Goal: Entertainment & Leisure: Browse casually

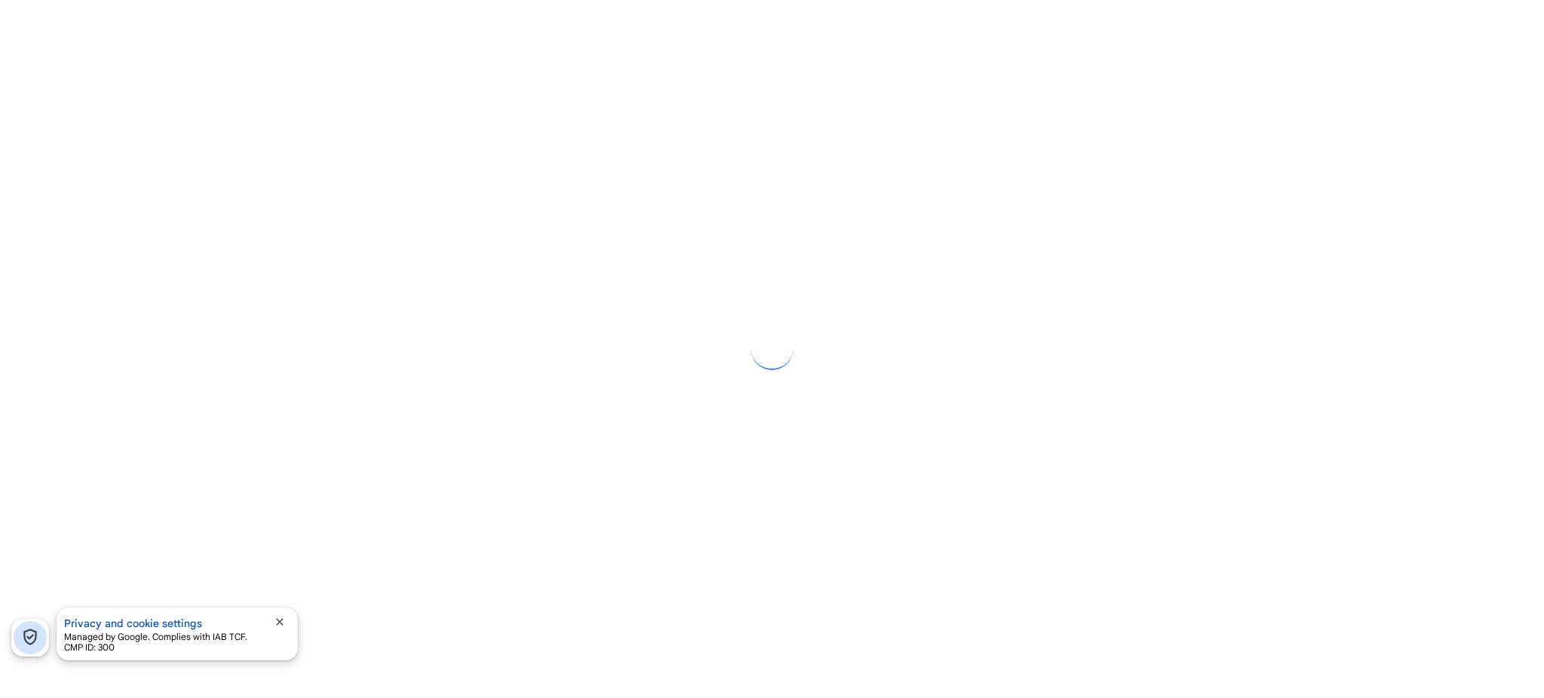
click at [277, 621] on span "close" at bounding box center [280, 622] width 12 height 12
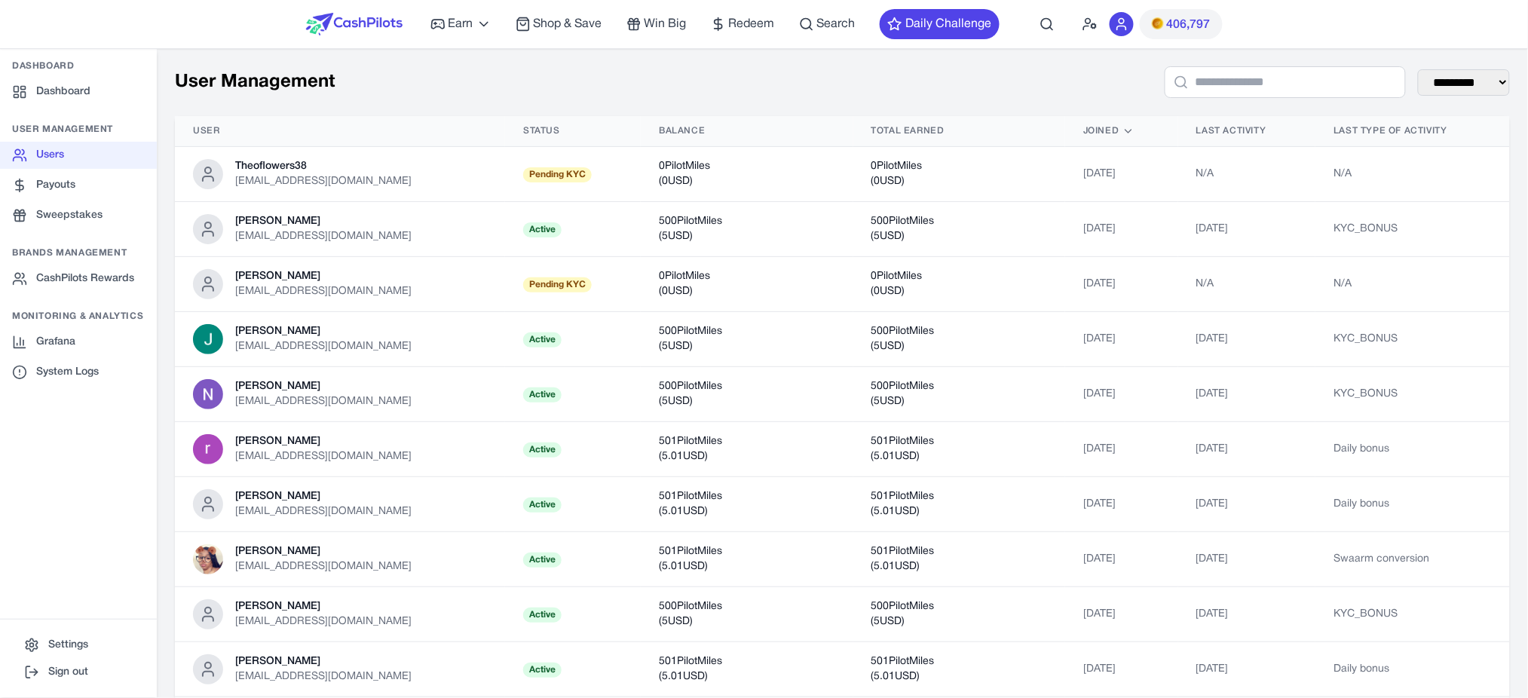
click at [230, 55] on div "**********" at bounding box center [842, 683] width 1371 height 1271
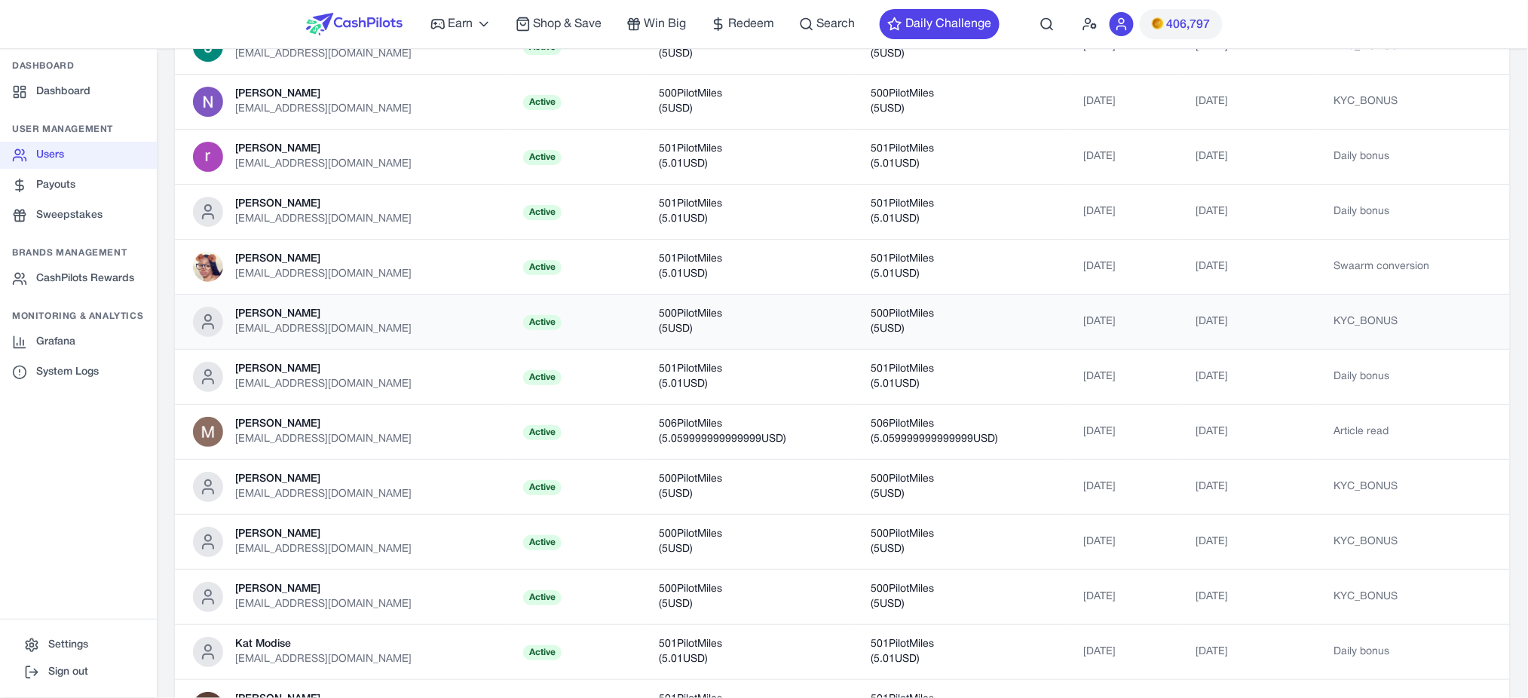
scroll to position [302, 0]
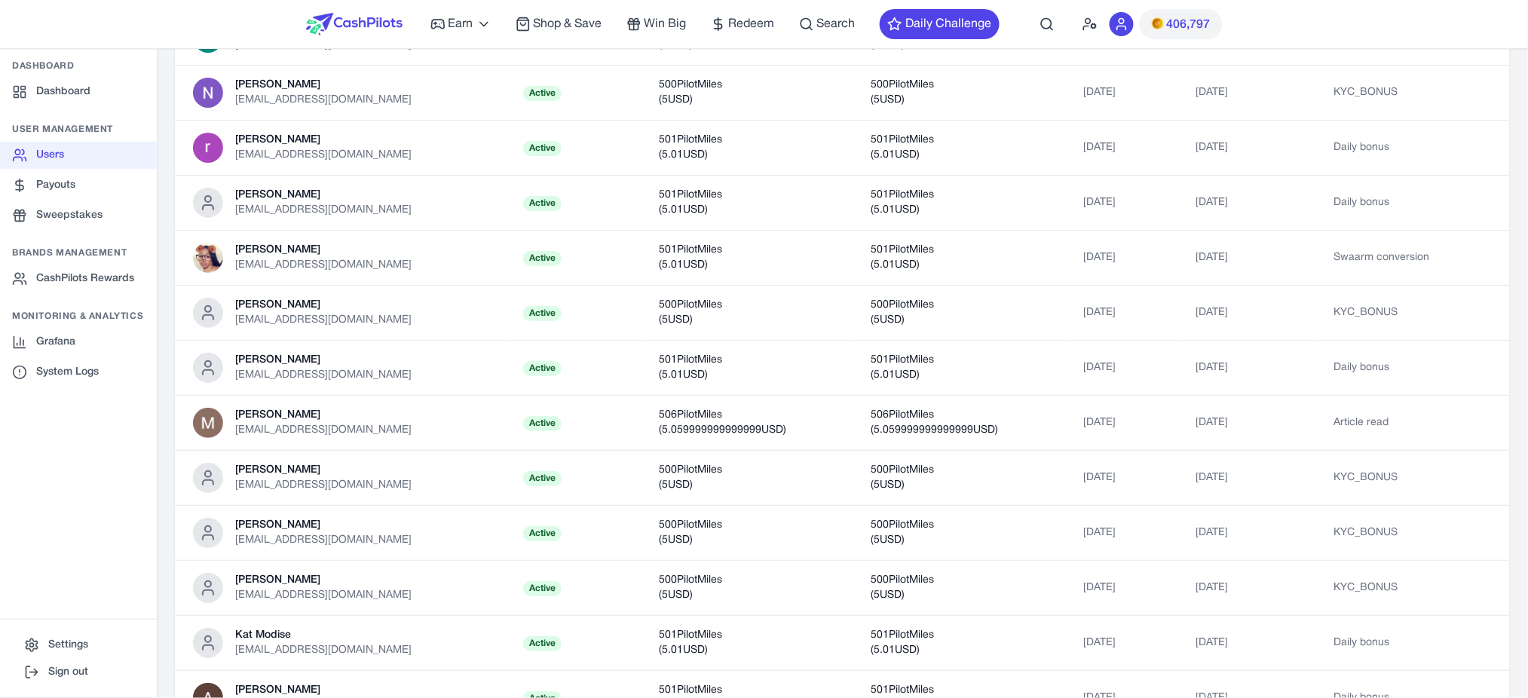
click at [276, 8] on nav "Earn Play Games Enjoy fun games and earn Try New App Test new app for rewards T…" at bounding box center [764, 24] width 1528 height 49
click at [380, 443] on td "Mahomed Hamza [EMAIL_ADDRESS][DOMAIN_NAME]" at bounding box center [340, 423] width 330 height 55
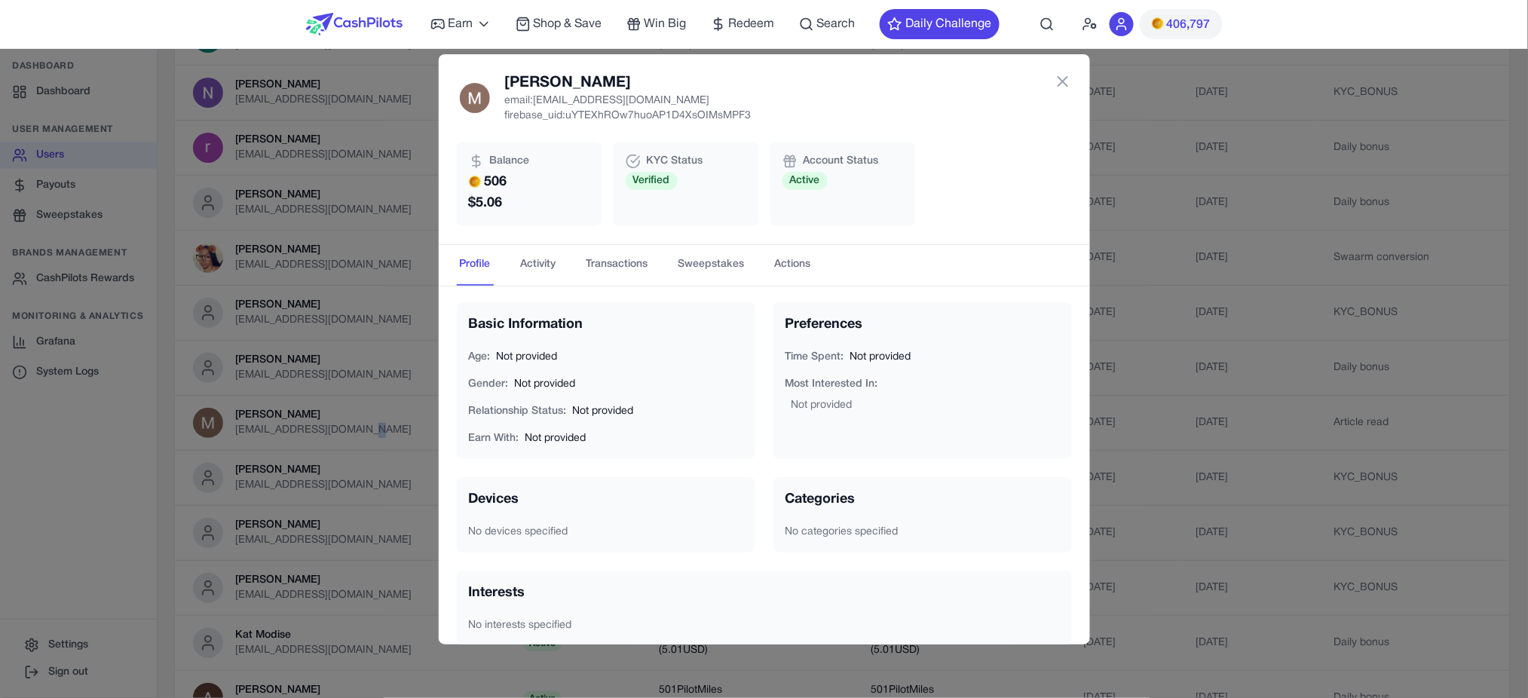
scroll to position [0, 0]
click at [544, 266] on button "Activity" at bounding box center [538, 265] width 41 height 41
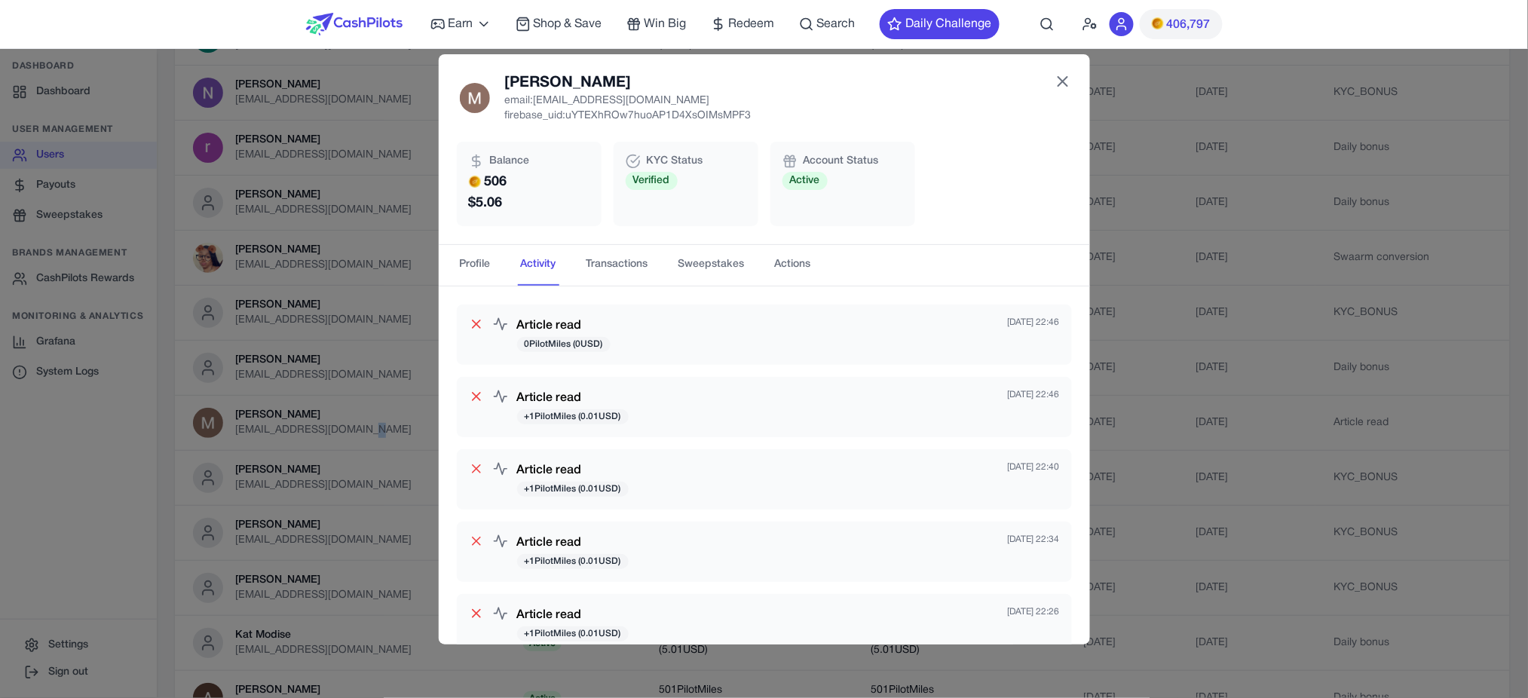
click at [1056, 84] on icon at bounding box center [1063, 81] width 18 height 18
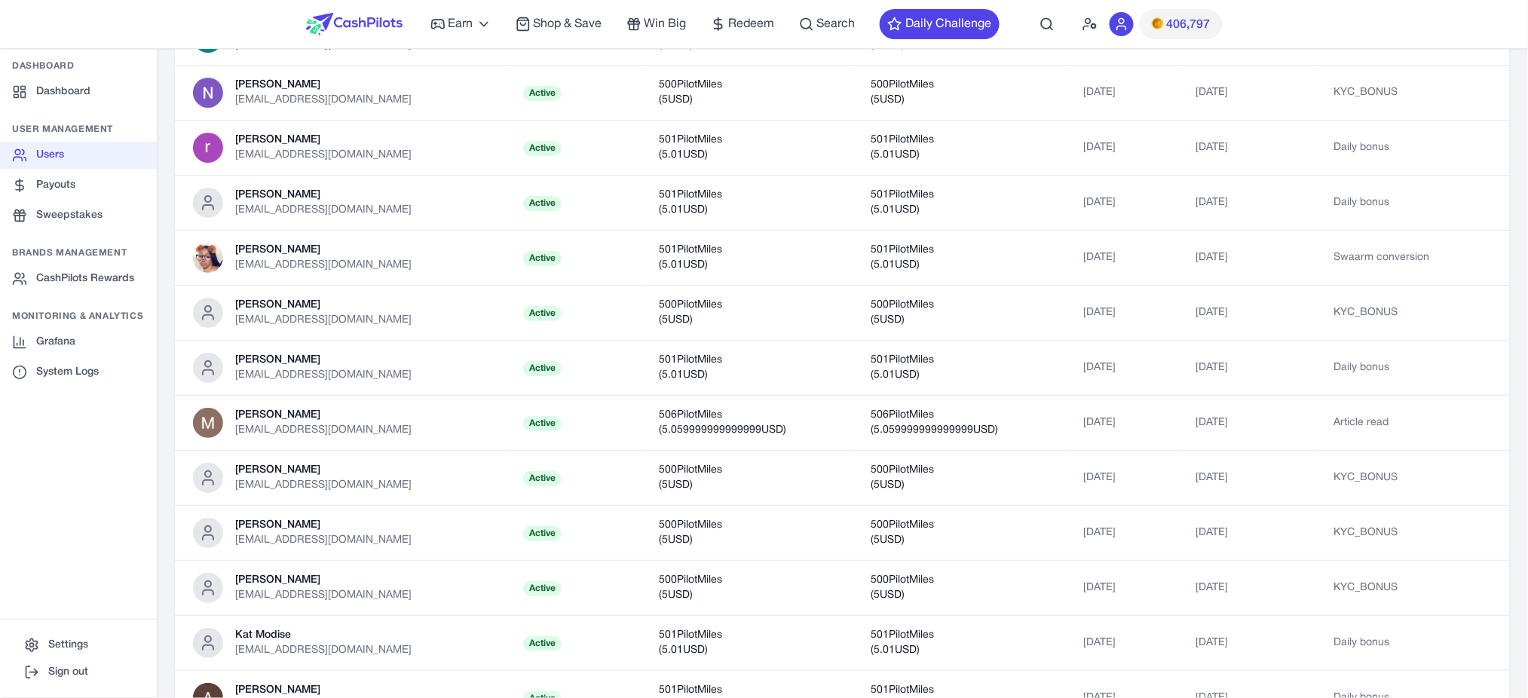
drag, startPoint x: 1506, startPoint y: 398, endPoint x: 1502, endPoint y: 405, distance: 8.2
click at [1504, 406] on div "**********" at bounding box center [842, 382] width 1371 height 1271
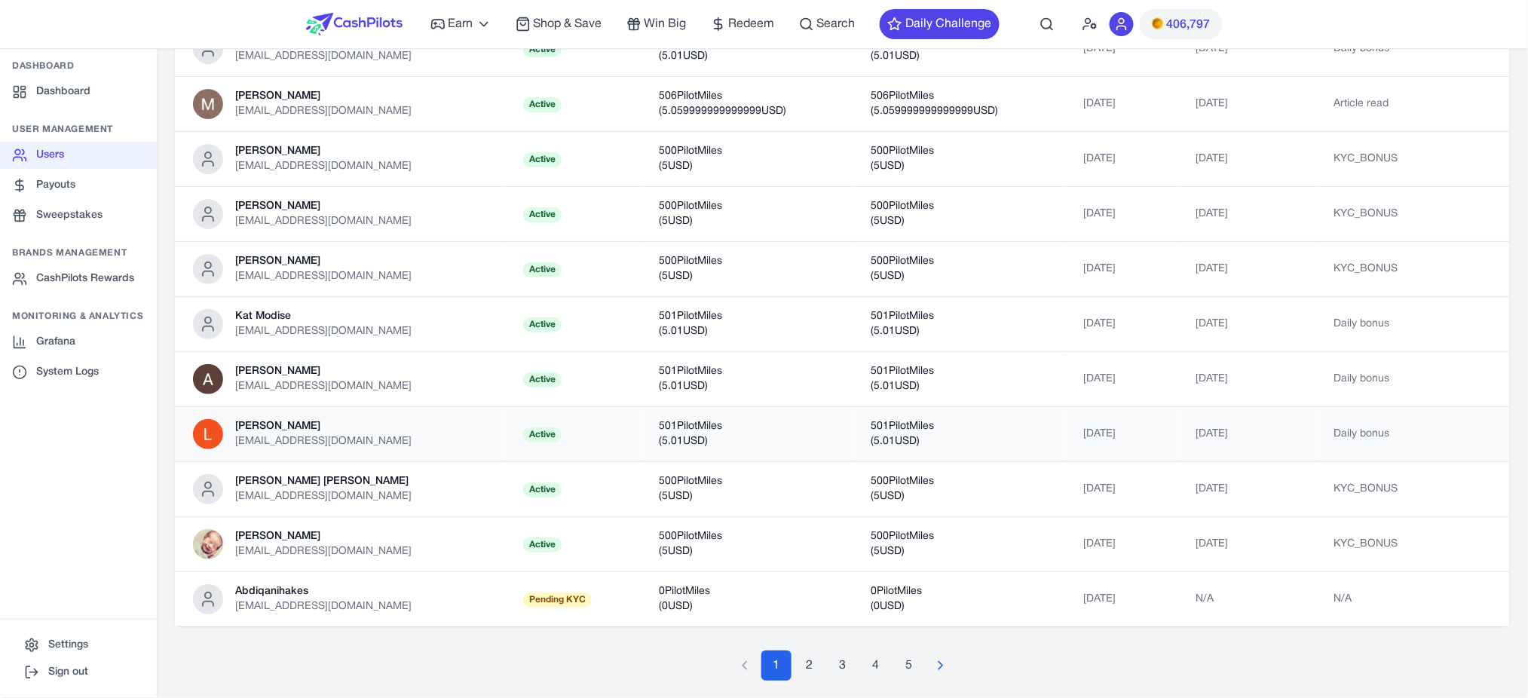
scroll to position [621, 0]
click at [807, 673] on button "2" at bounding box center [810, 665] width 30 height 30
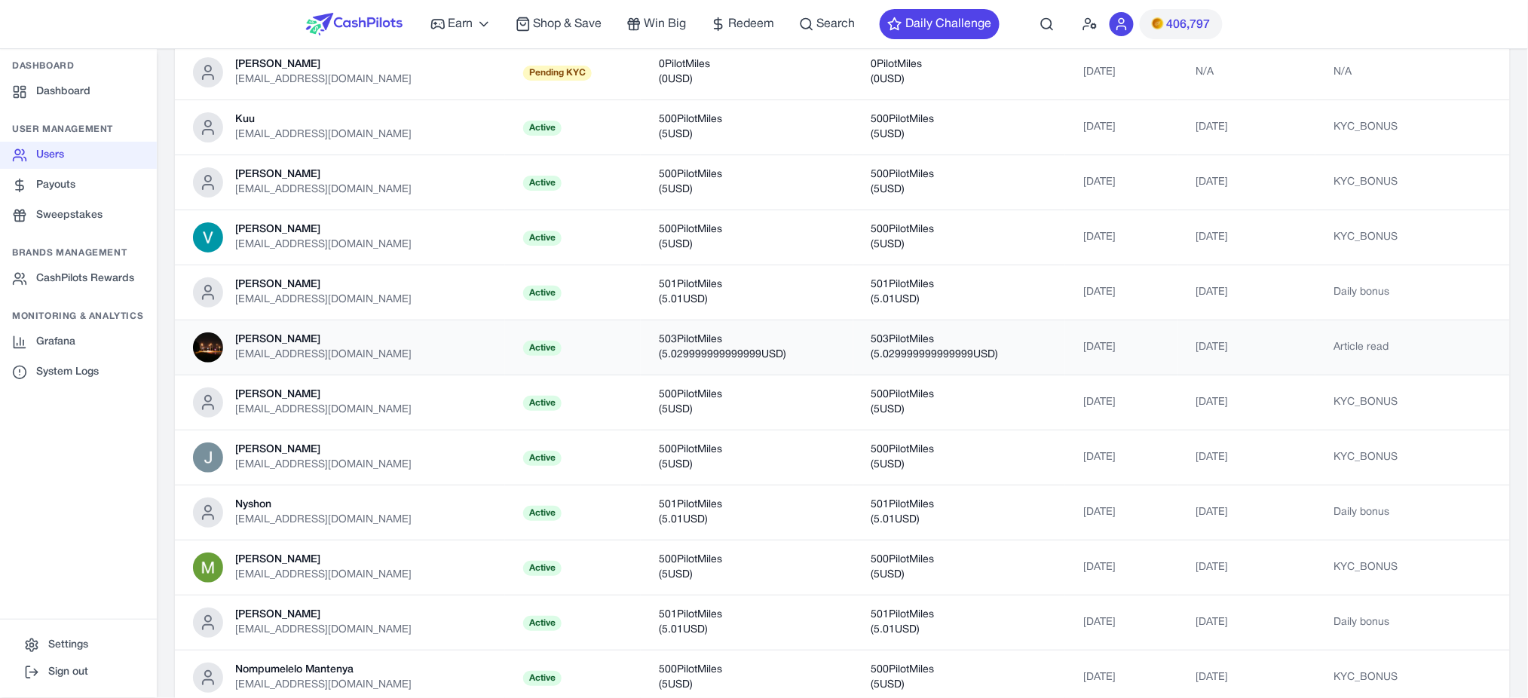
scroll to position [201, 0]
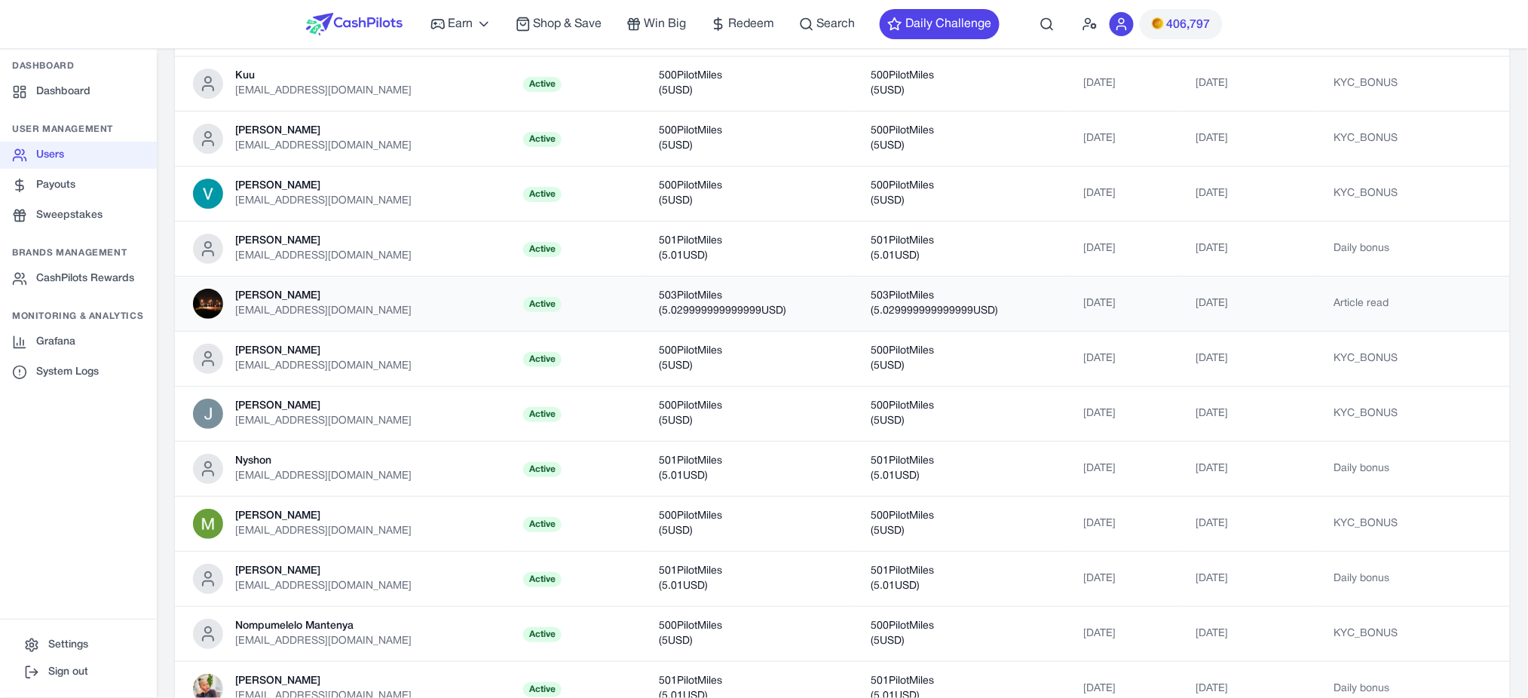
click at [1000, 315] on td "503 PilotMiles ( 5.029999999999999 USD)" at bounding box center [959, 304] width 212 height 55
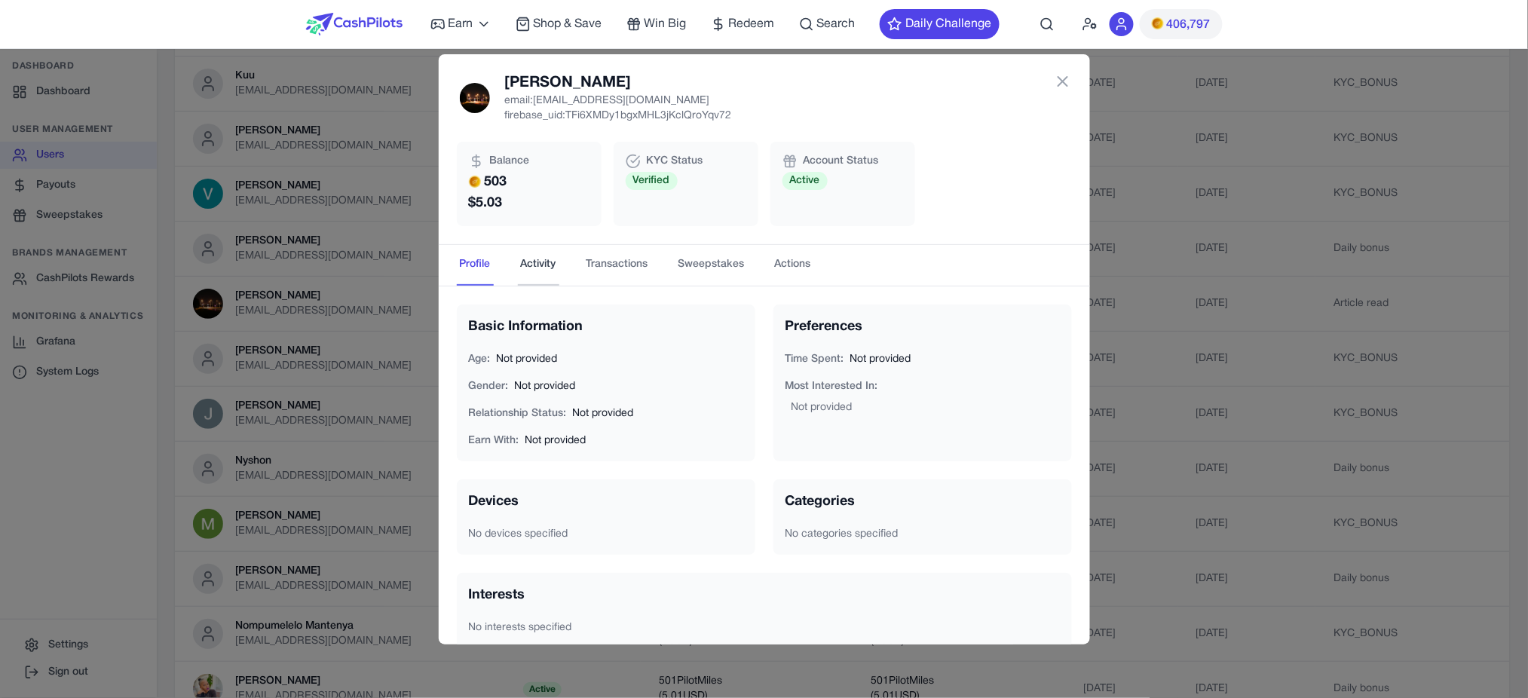
click at [533, 252] on button "Activity" at bounding box center [538, 265] width 41 height 41
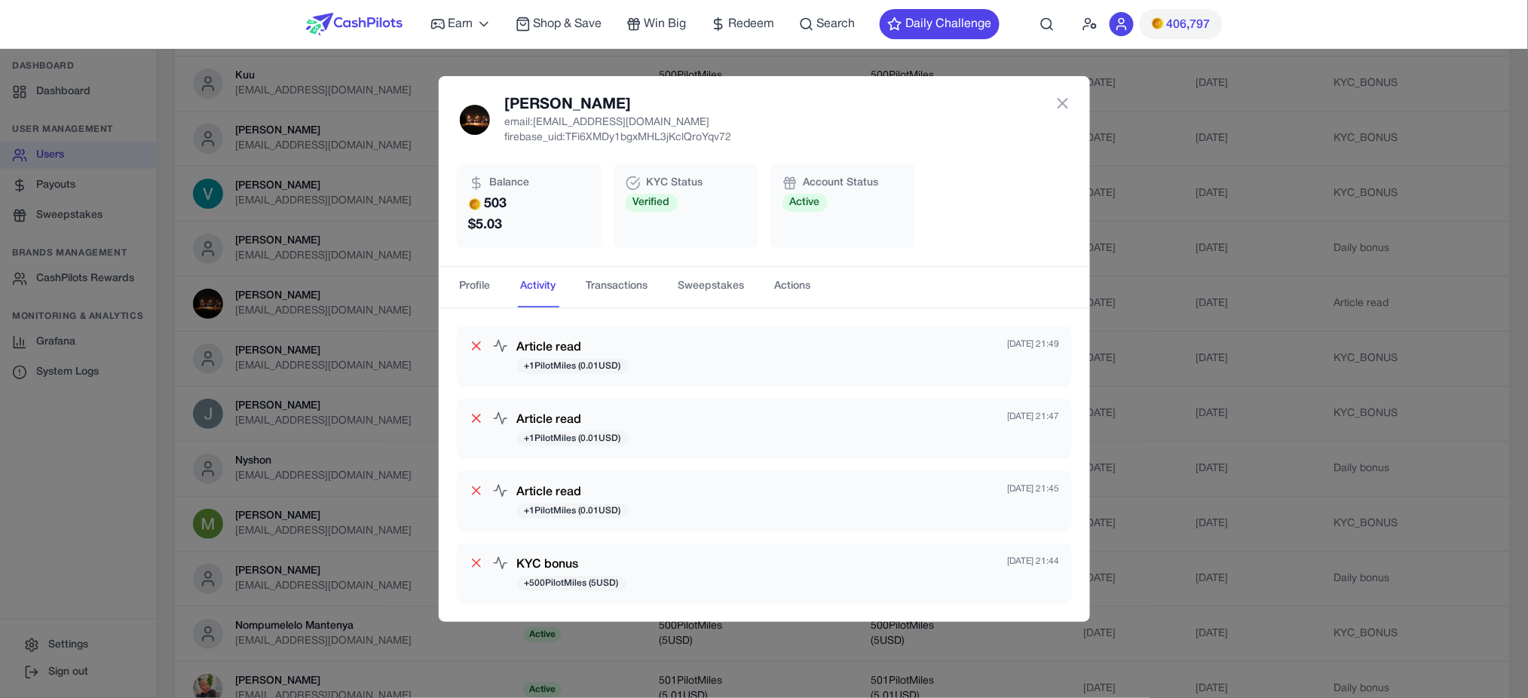
scroll to position [0, 0]
click at [1067, 103] on icon at bounding box center [1063, 103] width 18 height 18
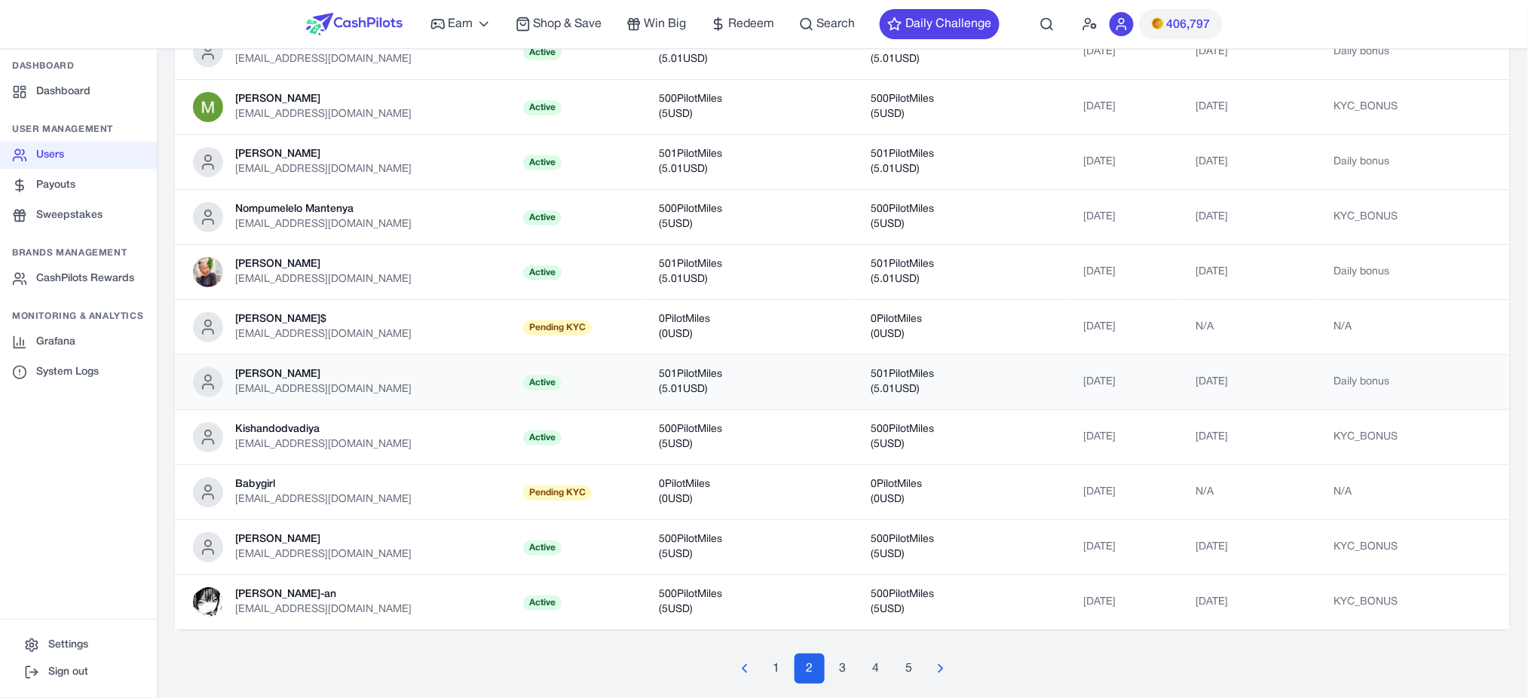
scroll to position [621, 0]
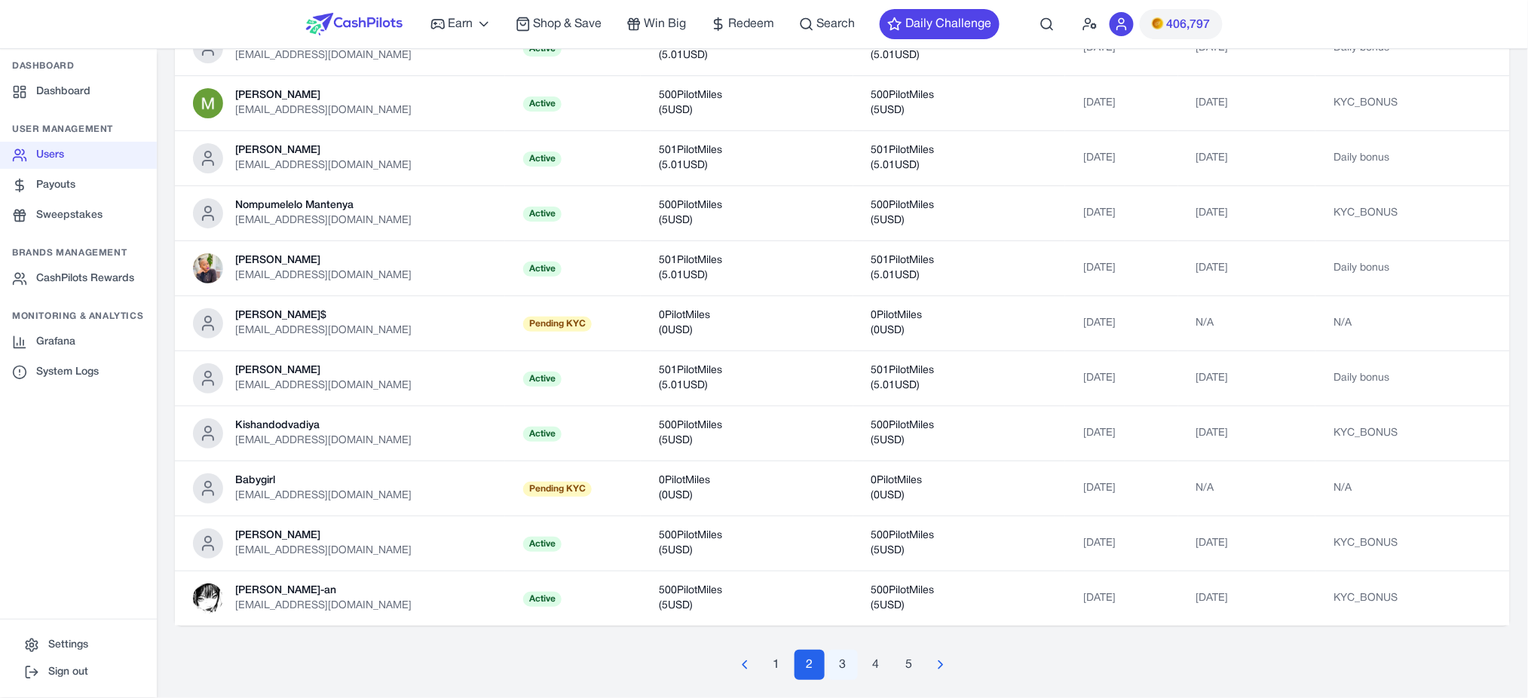
click at [837, 668] on button "3" at bounding box center [843, 665] width 30 height 30
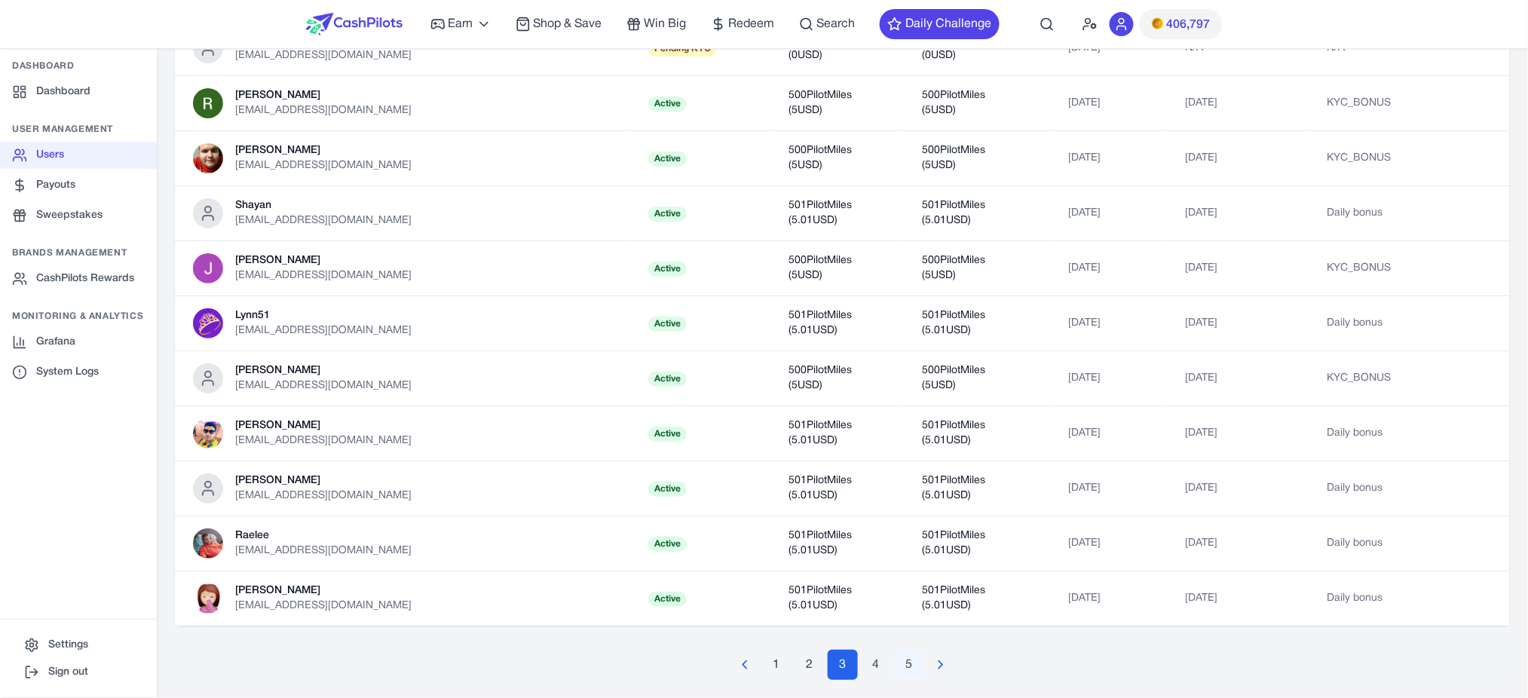
click at [870, 670] on button "4" at bounding box center [876, 665] width 30 height 30
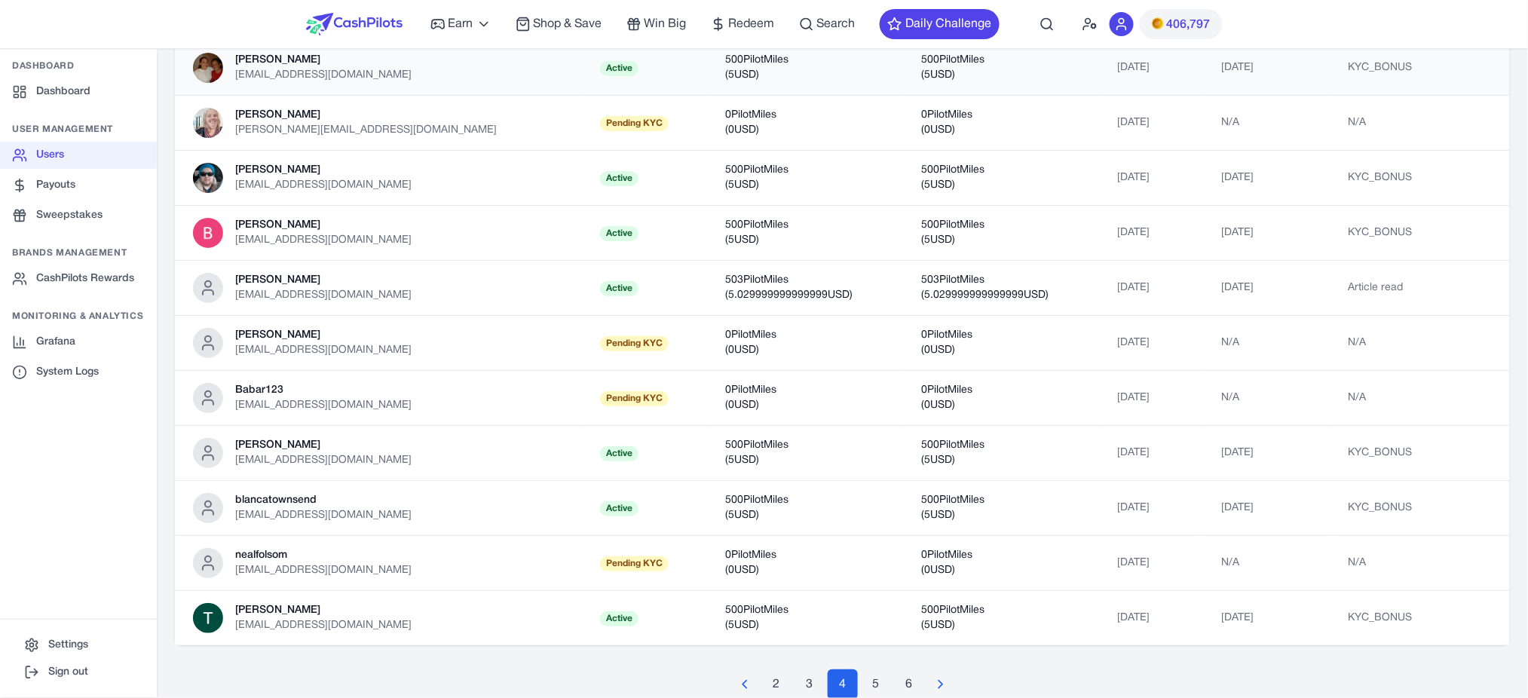
scroll to position [603, 0]
click at [1005, 277] on td "503 PilotMiles ( 5.029999999999999 USD)" at bounding box center [1001, 286] width 196 height 55
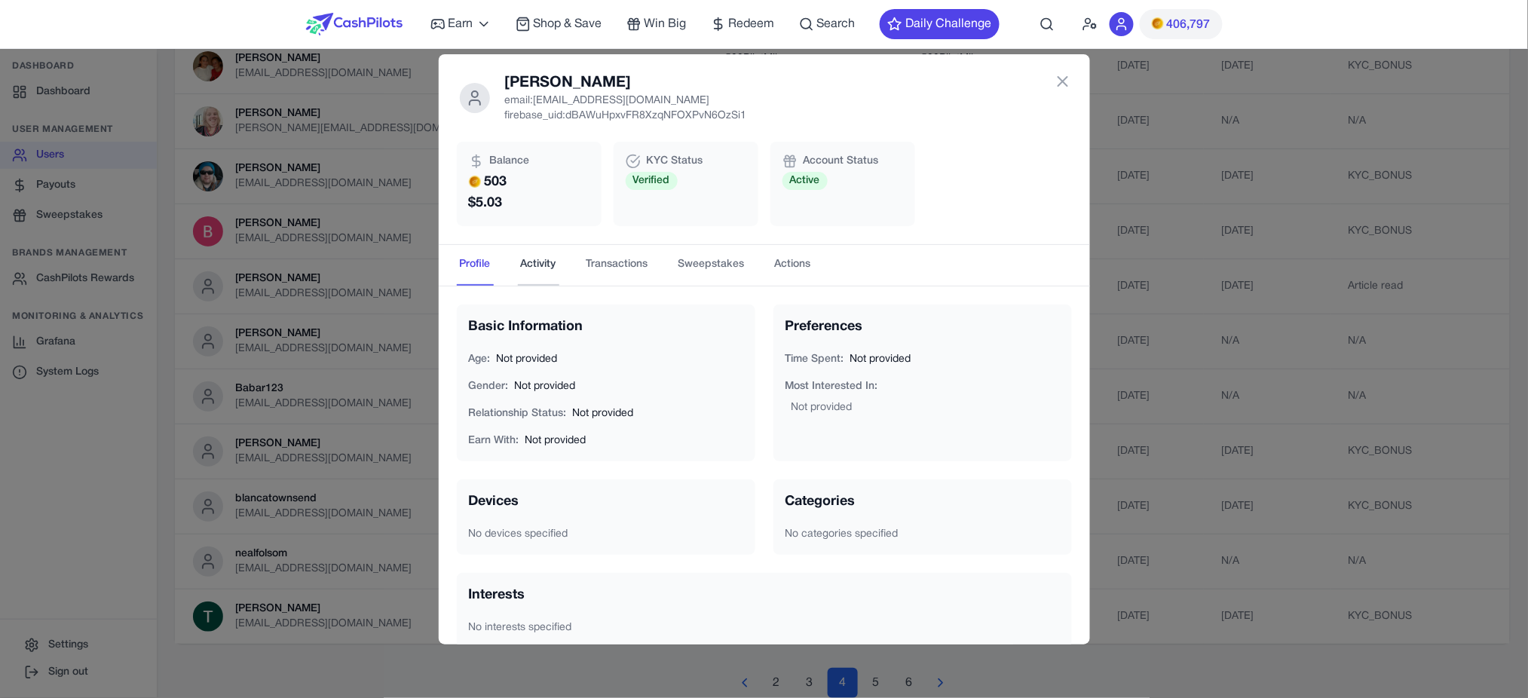
click at [540, 260] on button "Activity" at bounding box center [538, 265] width 41 height 41
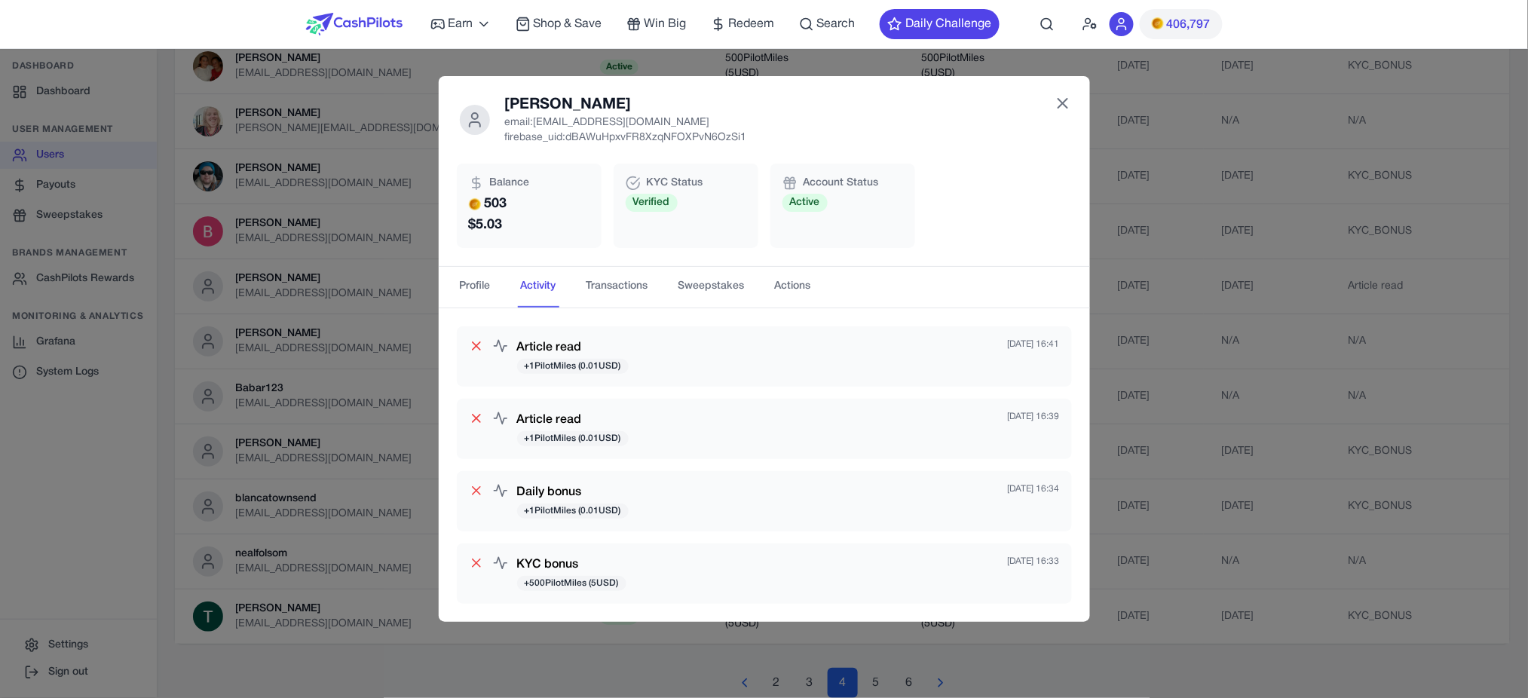
click at [1066, 109] on icon at bounding box center [1063, 103] width 18 height 18
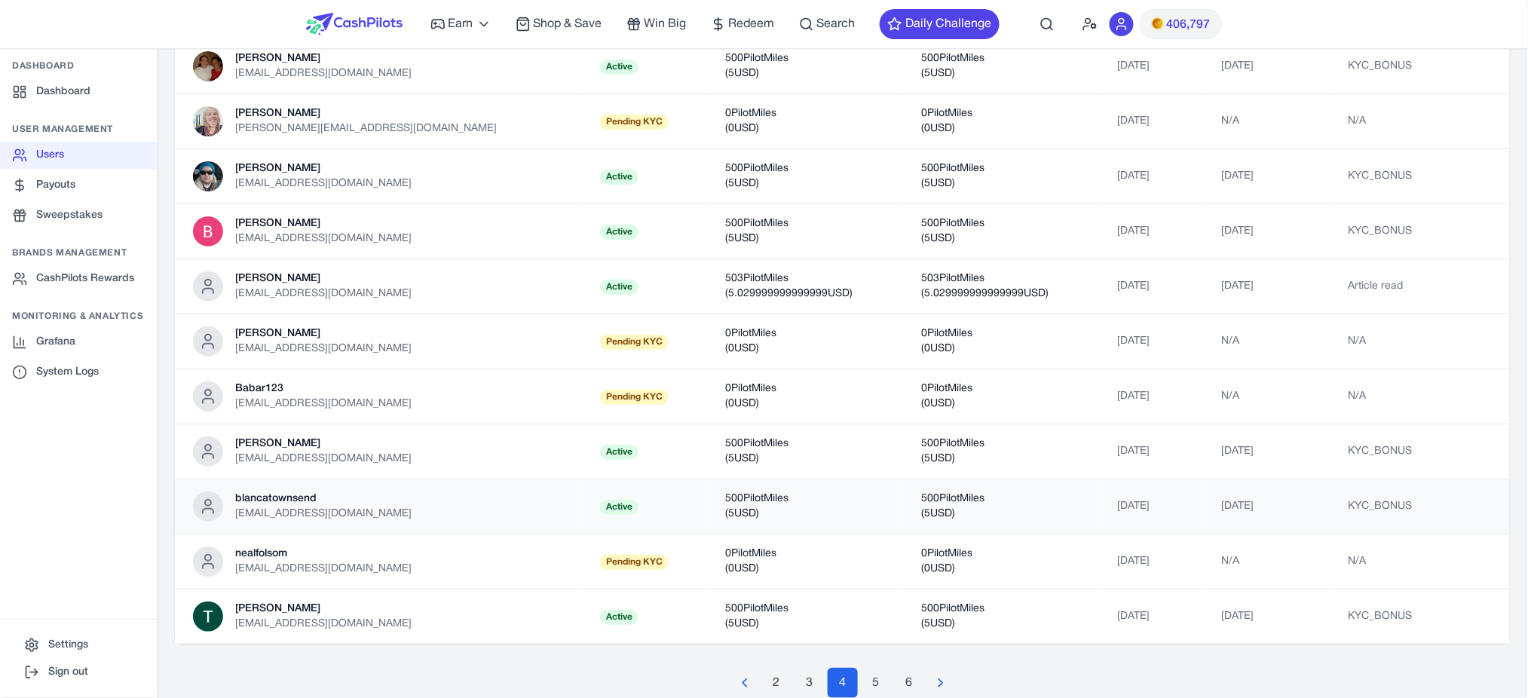
scroll to position [621, 0]
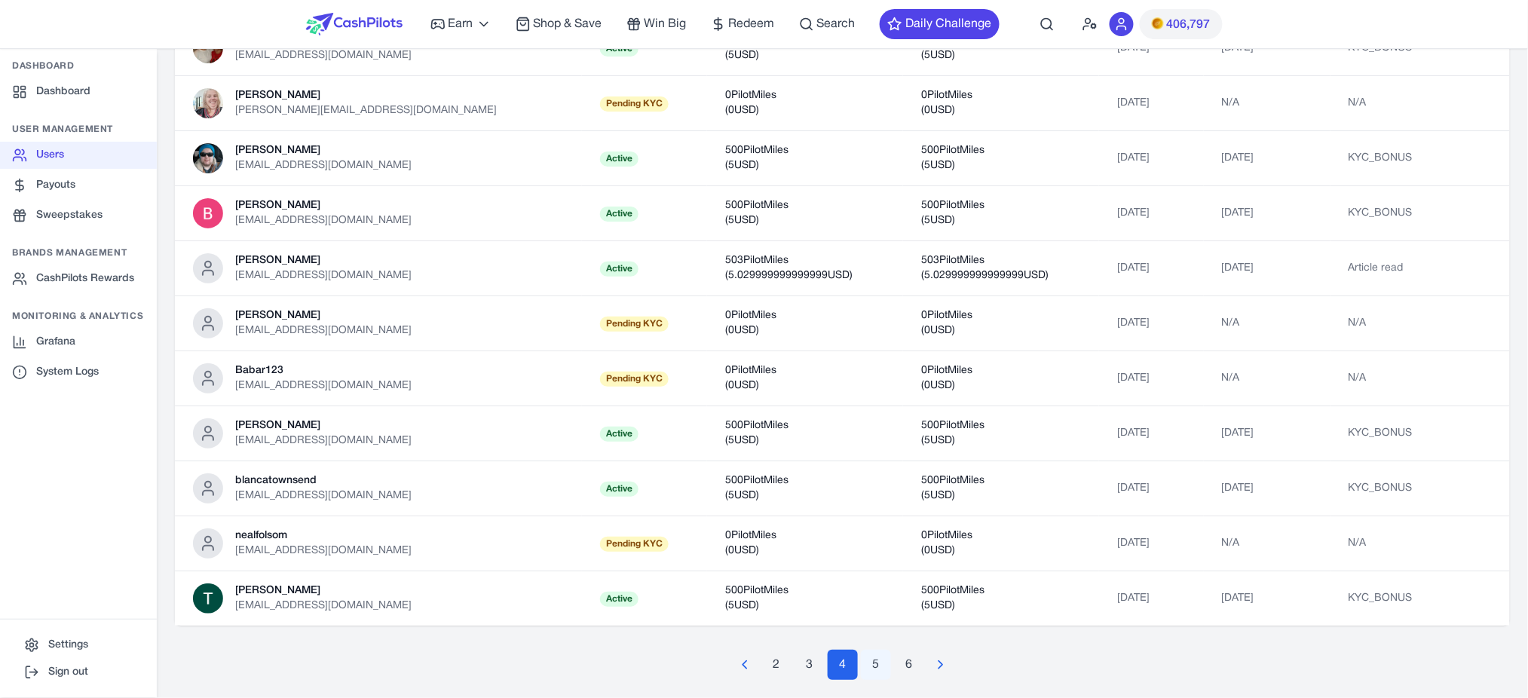
click at [869, 662] on button "5" at bounding box center [876, 665] width 30 height 30
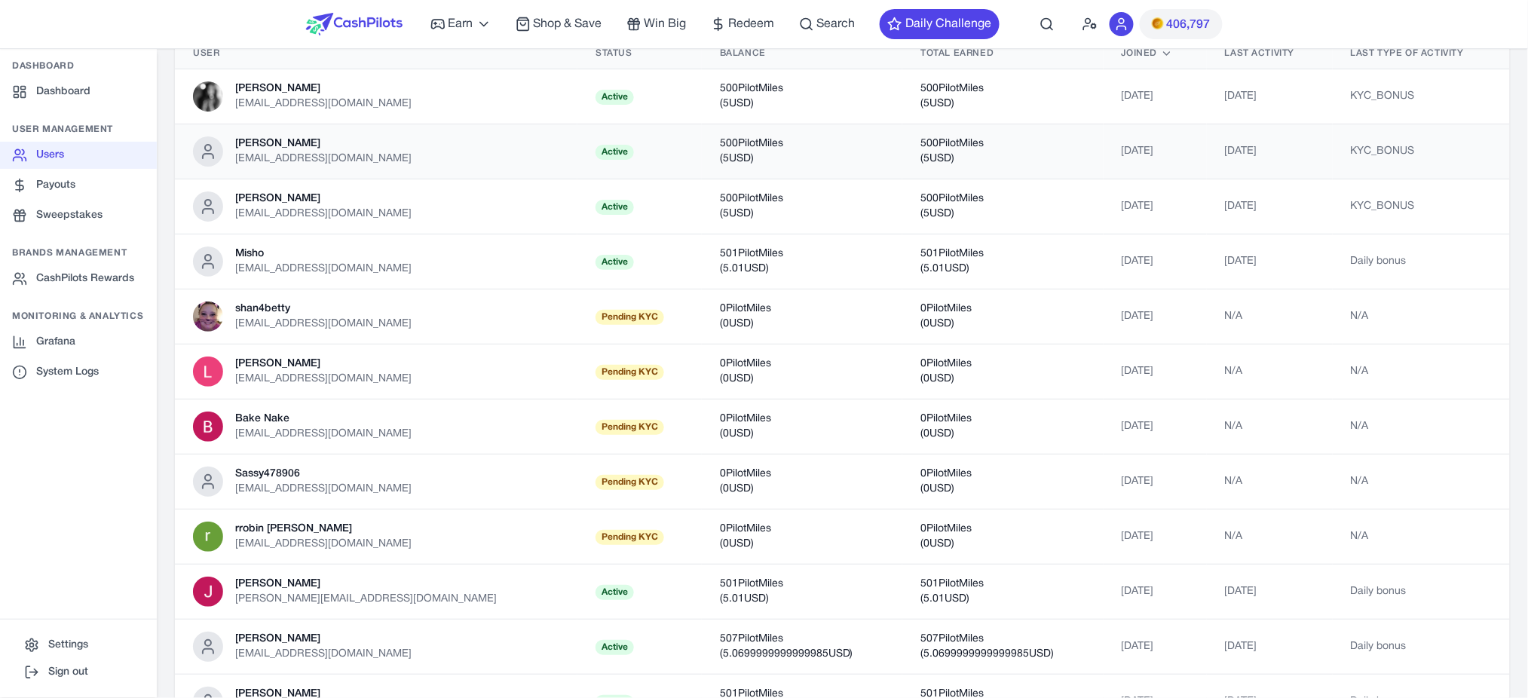
scroll to position [100, 0]
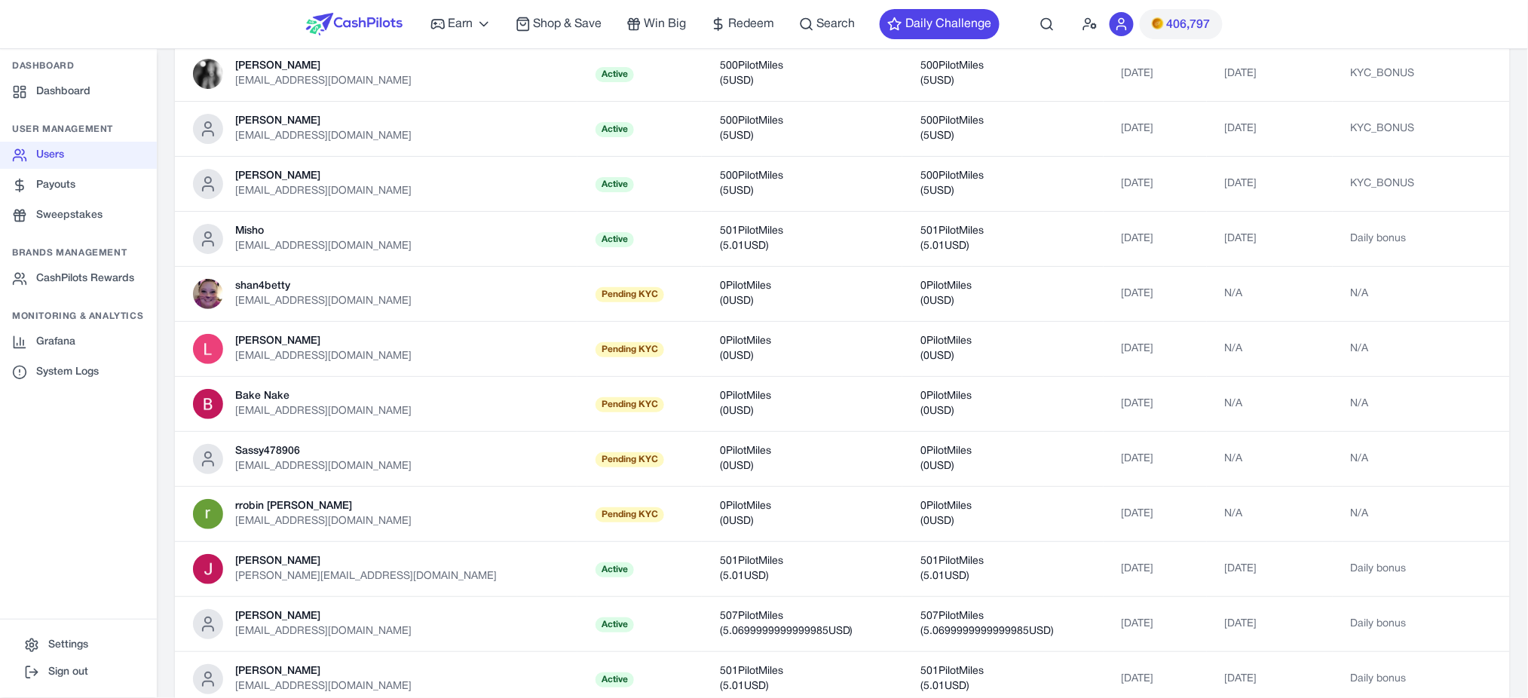
click at [1189, 24] on span "406,797" at bounding box center [1189, 25] width 44 height 18
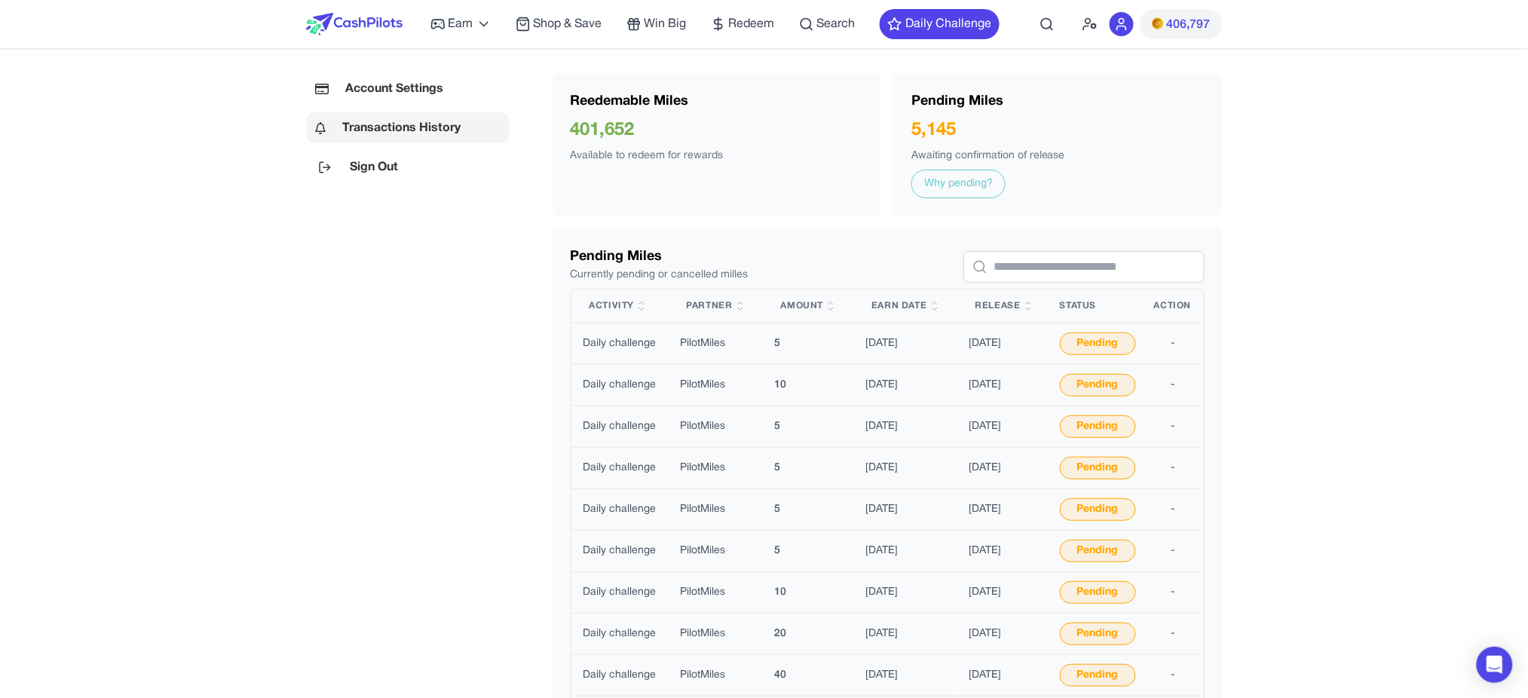
click at [384, 31] on img at bounding box center [354, 24] width 97 height 23
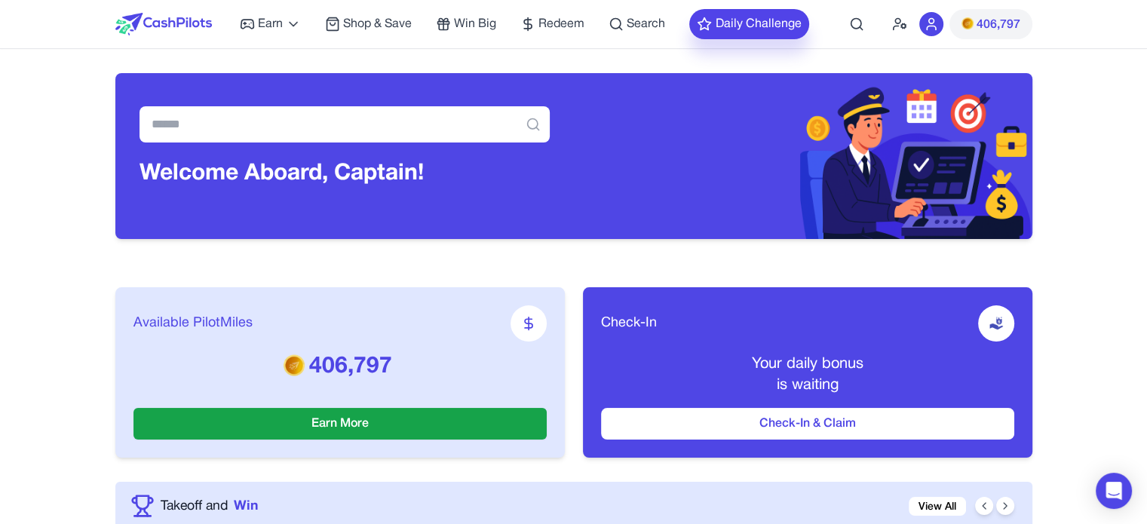
click at [717, 26] on button "Daily Challenge" at bounding box center [749, 24] width 120 height 30
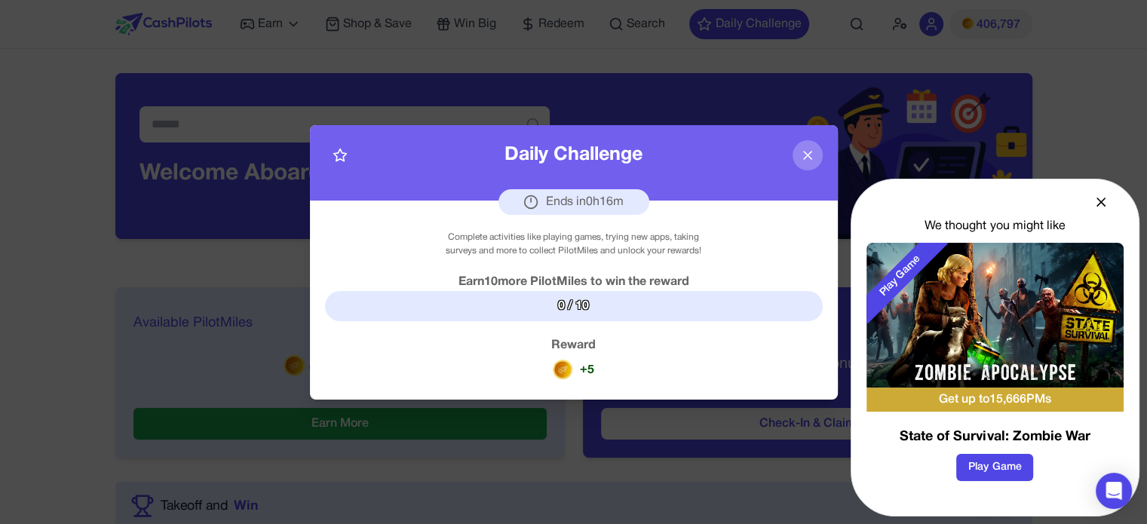
click at [808, 156] on icon at bounding box center [808, 156] width 8 height 8
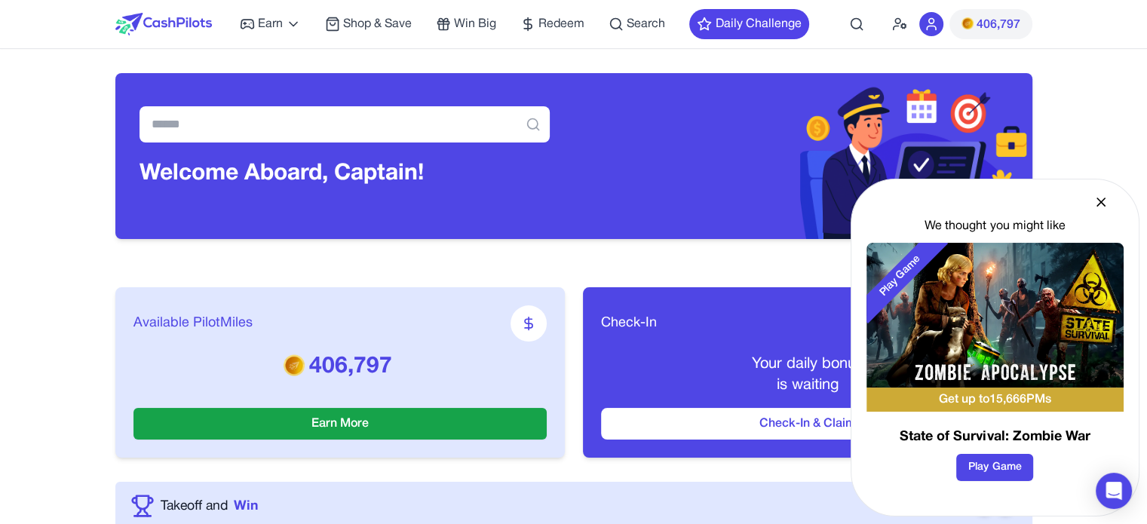
click at [1099, 201] on icon at bounding box center [1101, 202] width 8 height 8
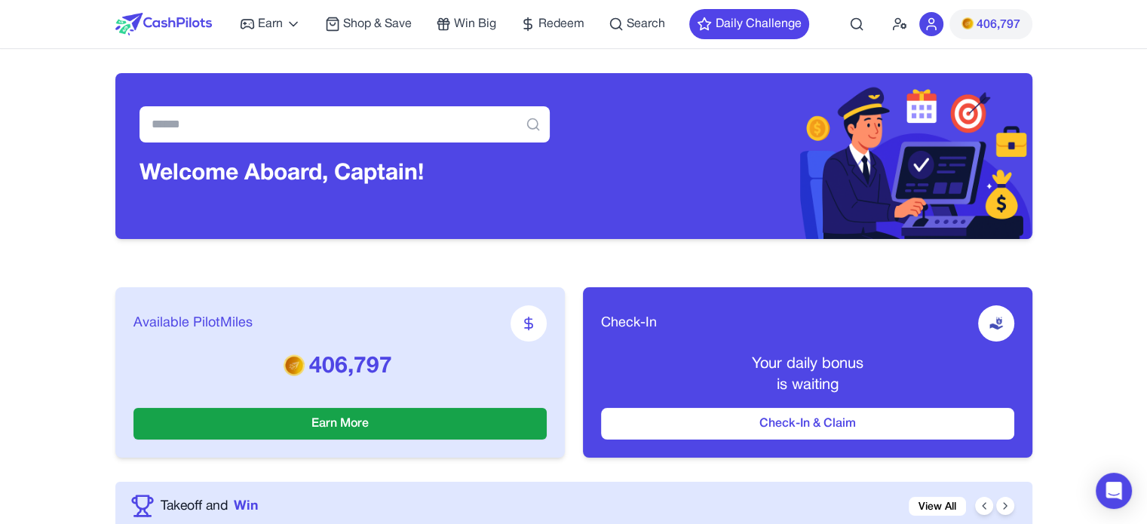
click at [199, 26] on img at bounding box center [163, 24] width 97 height 23
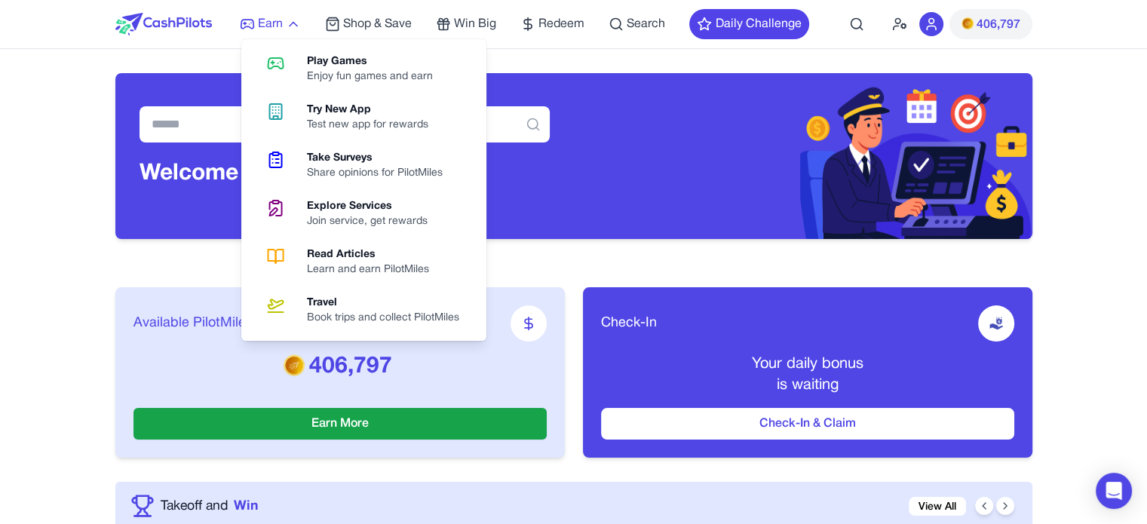
click at [280, 20] on span "Earn" at bounding box center [270, 24] width 25 height 18
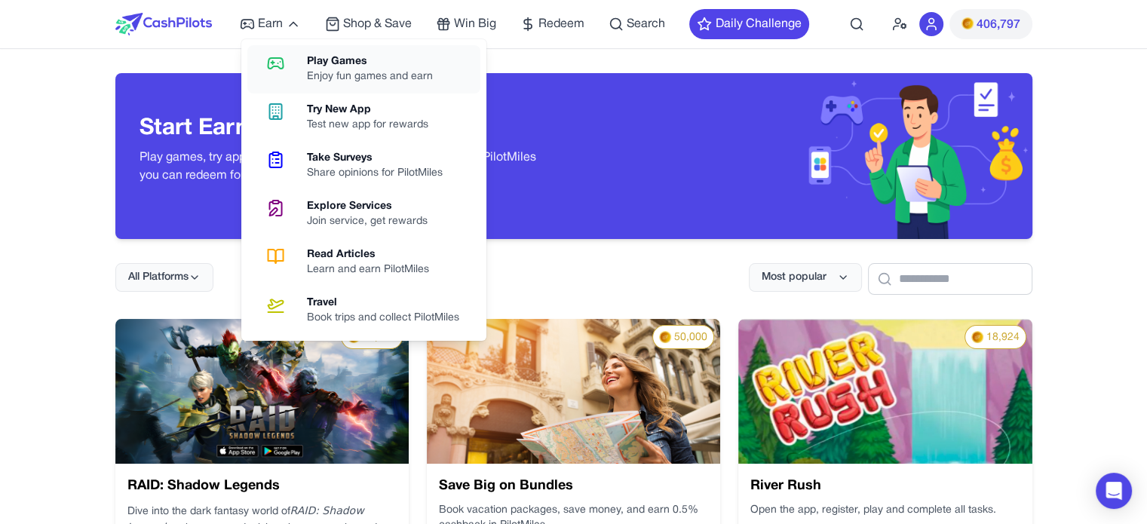
click at [358, 72] on div "Enjoy fun games and earn" at bounding box center [376, 76] width 138 height 15
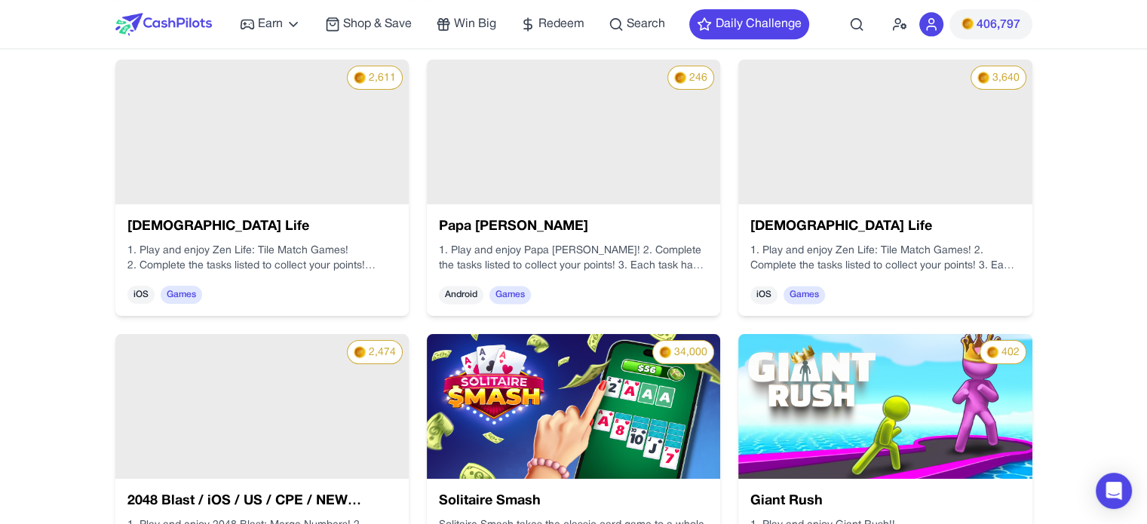
scroll to position [1734, 0]
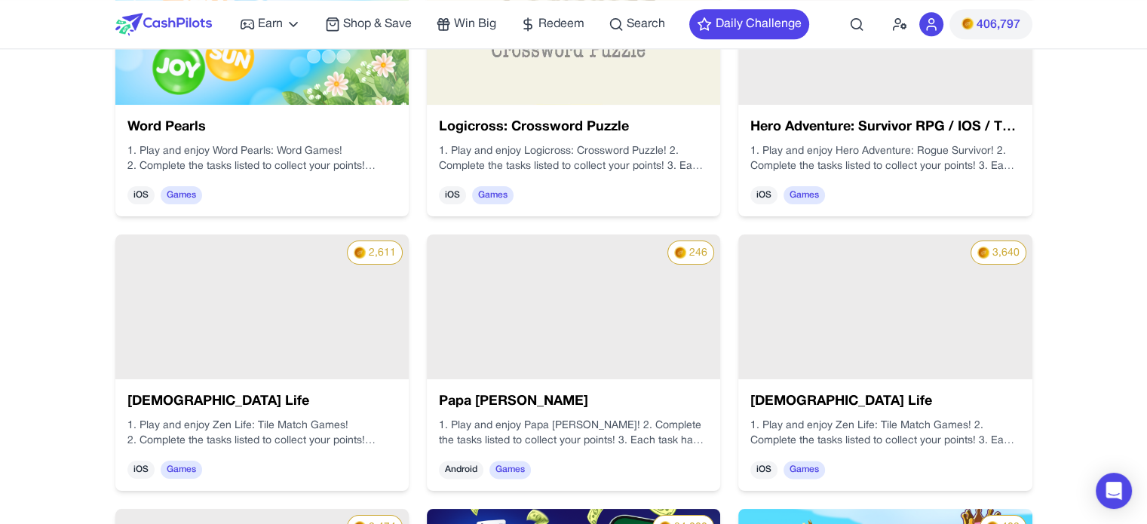
click at [642, 302] on div "246" at bounding box center [573, 306] width 293 height 145
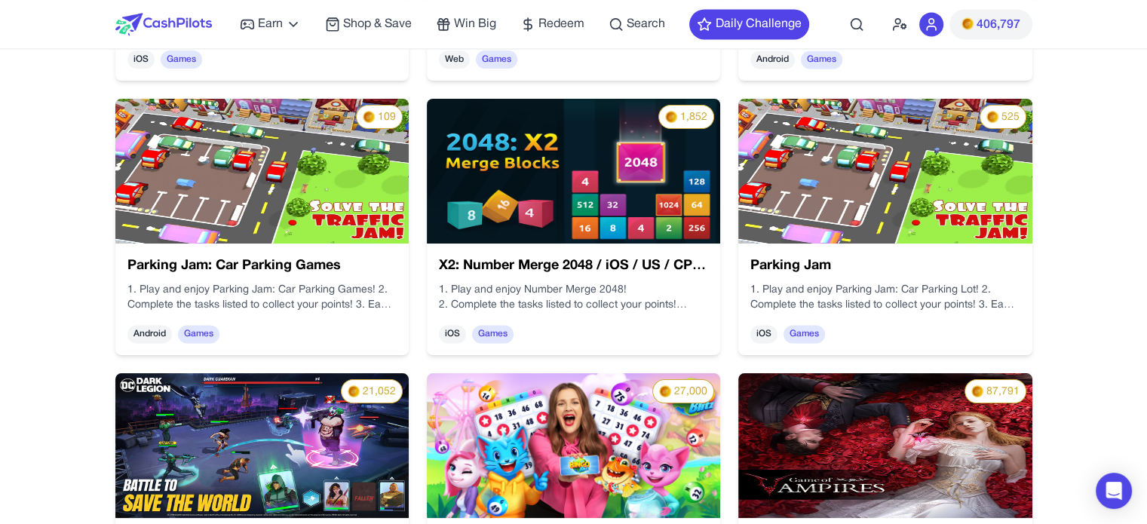
scroll to position [2398, 0]
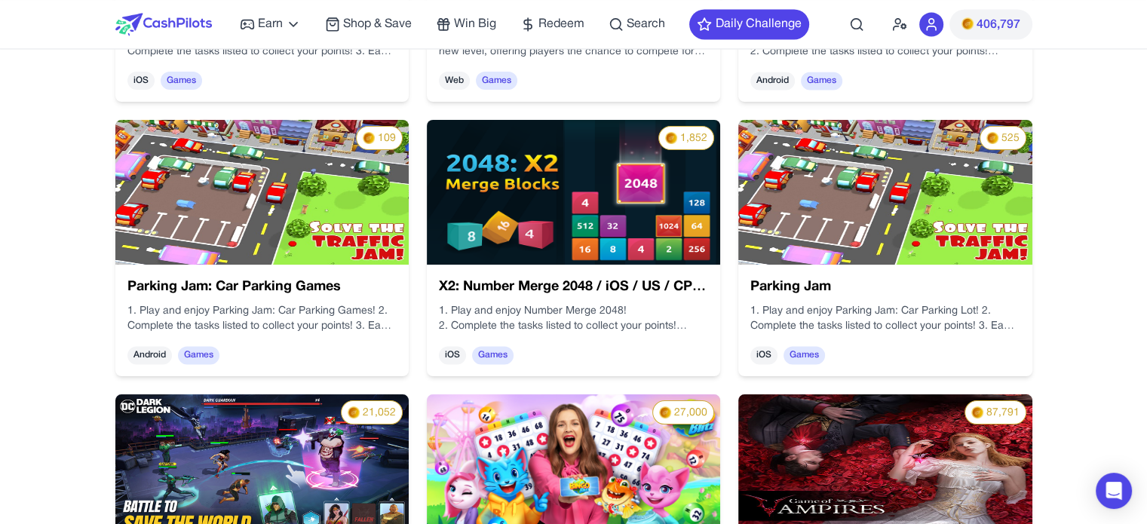
click at [891, 195] on img at bounding box center [884, 192] width 293 height 145
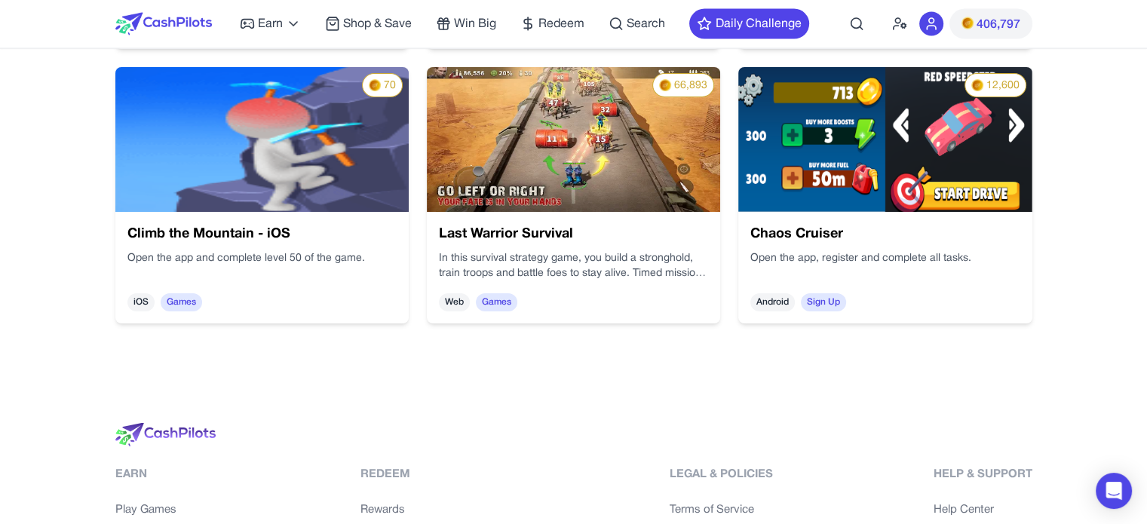
scroll to position [3001, 0]
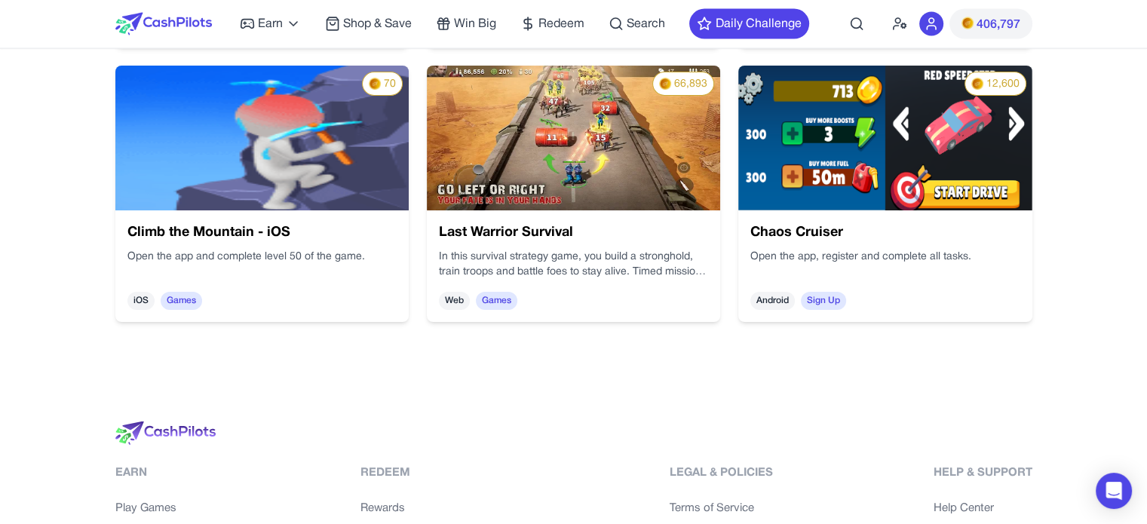
click at [329, 152] on img at bounding box center [261, 138] width 293 height 145
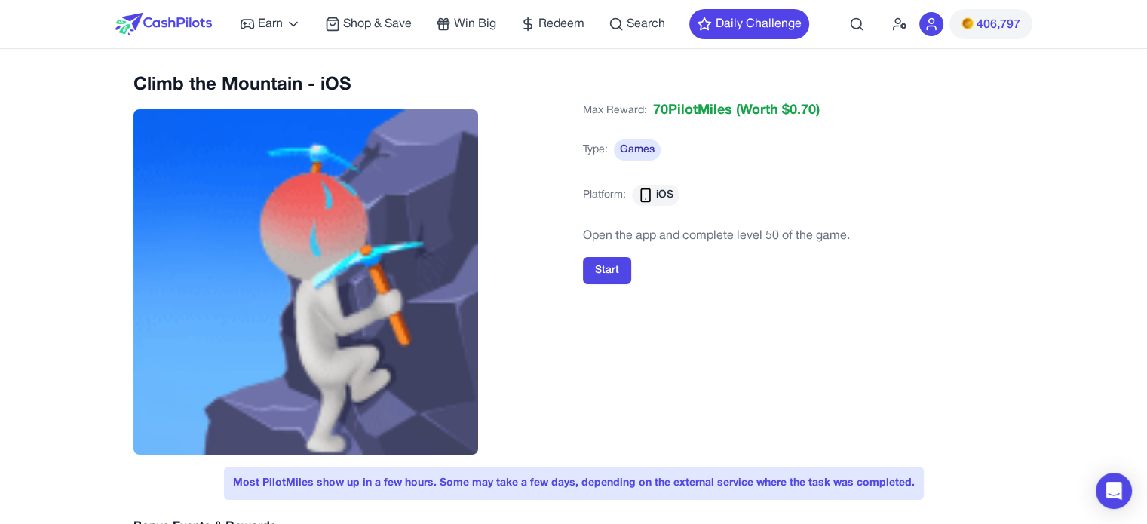
click at [179, 14] on img at bounding box center [163, 24] width 97 height 23
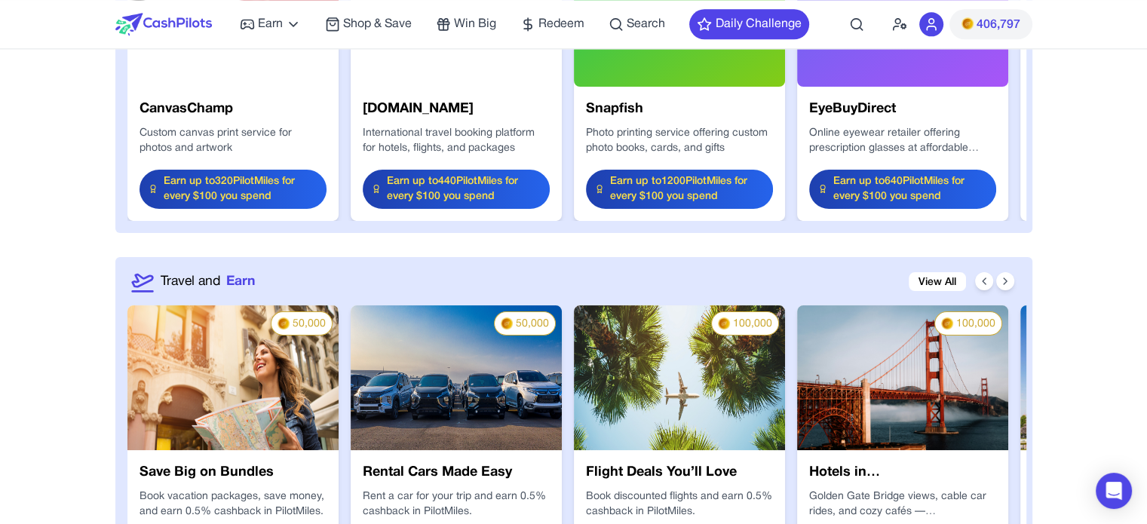
scroll to position [2036, 0]
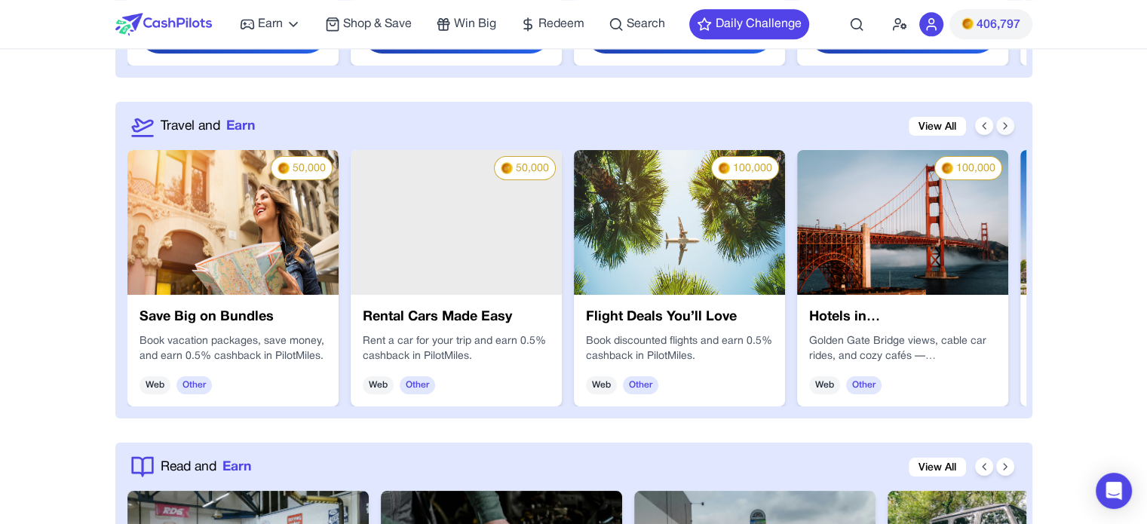
click at [1007, 131] on button at bounding box center [1005, 126] width 18 height 18
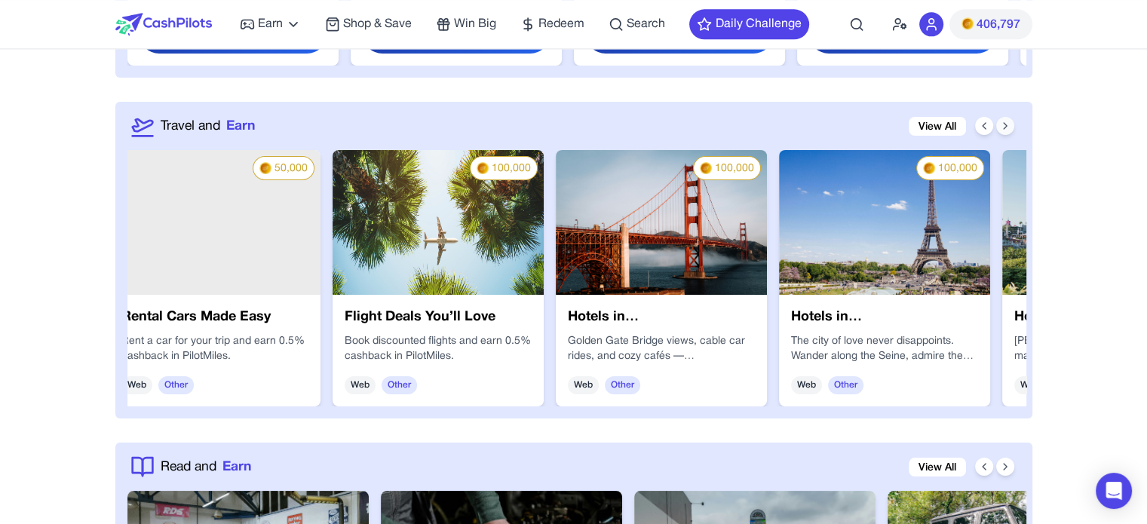
click at [1007, 131] on button at bounding box center [1005, 126] width 18 height 18
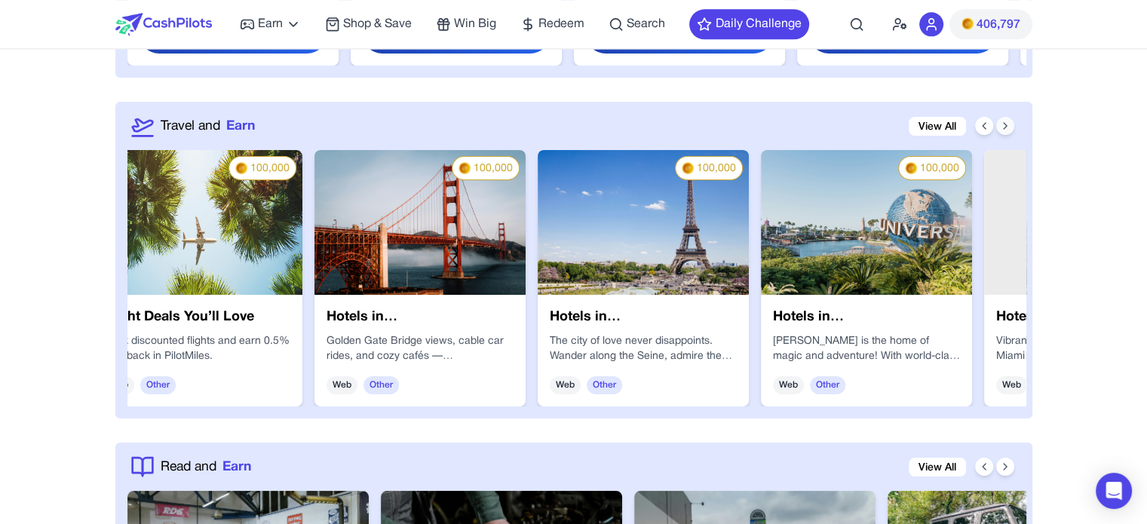
click at [1007, 131] on button at bounding box center [1005, 126] width 18 height 18
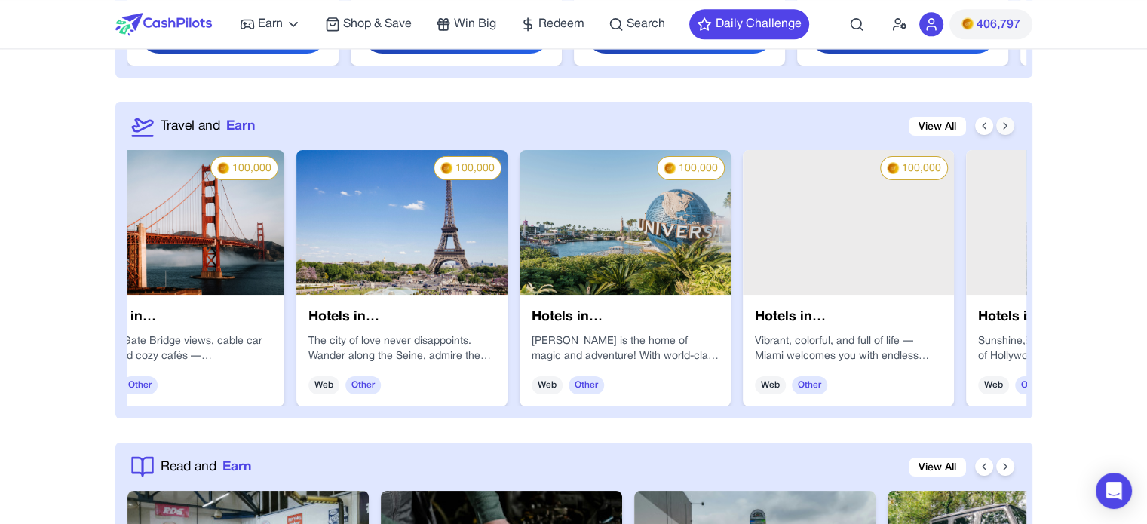
click at [1007, 131] on button at bounding box center [1005, 126] width 18 height 18
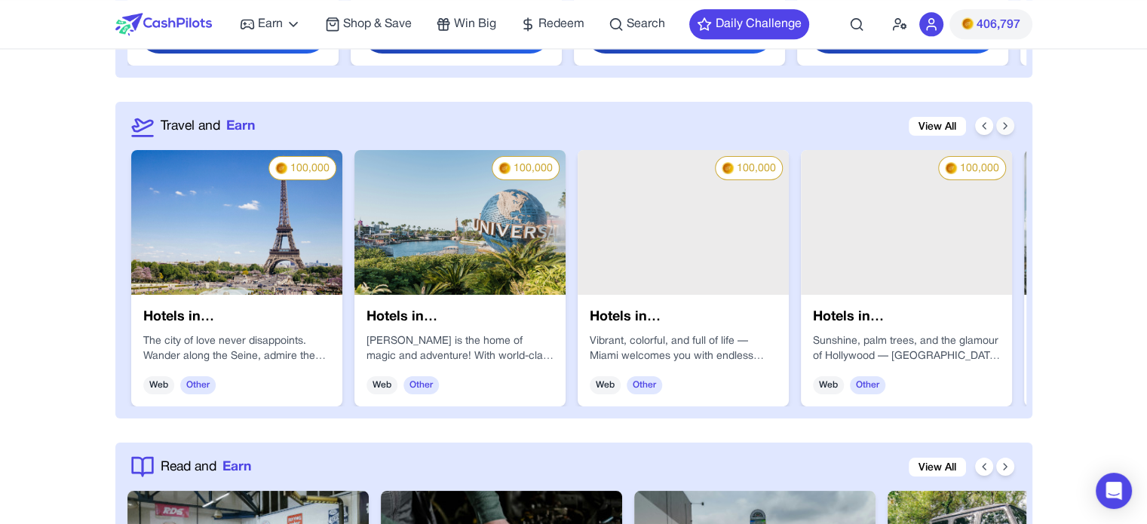
click at [1007, 131] on button at bounding box center [1005, 126] width 18 height 18
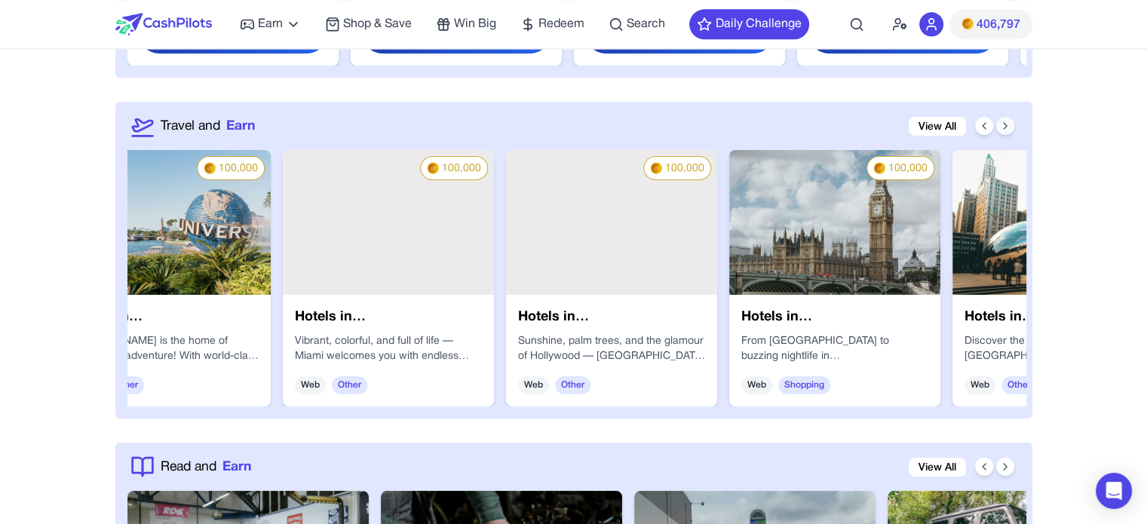
scroll to position [0, 1193]
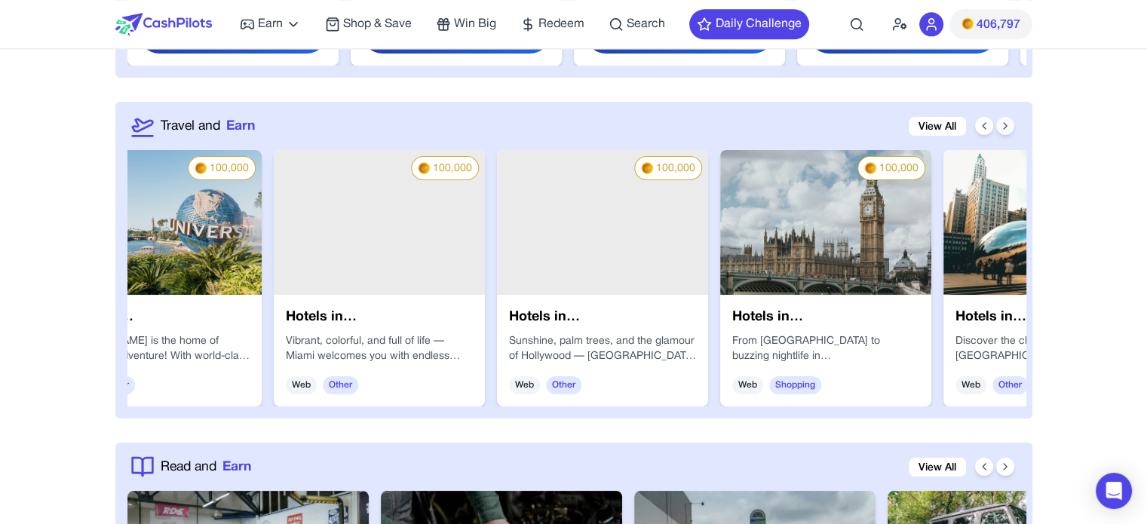
click at [1007, 131] on button at bounding box center [1005, 126] width 18 height 18
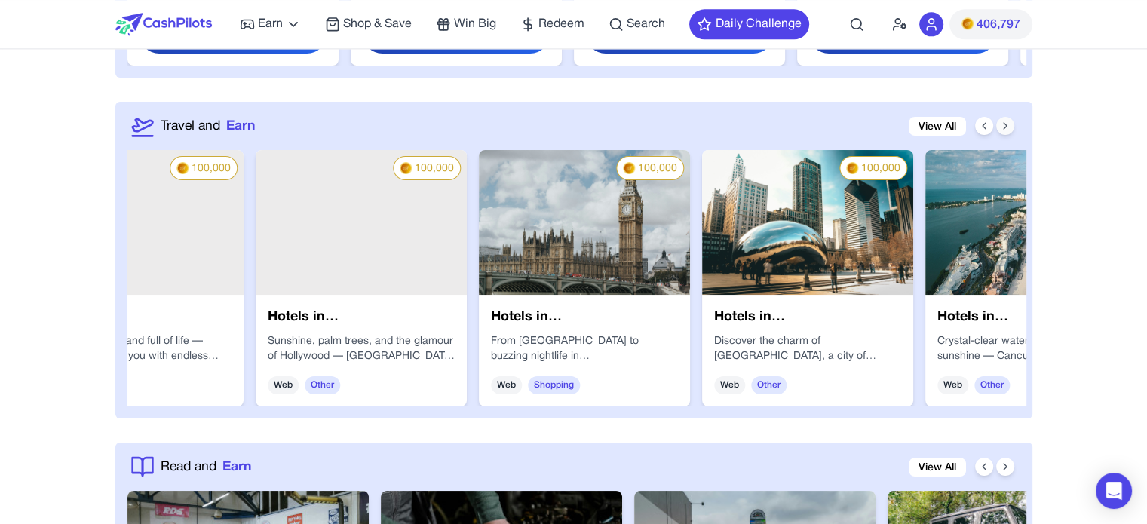
click at [1007, 131] on button at bounding box center [1005, 126] width 18 height 18
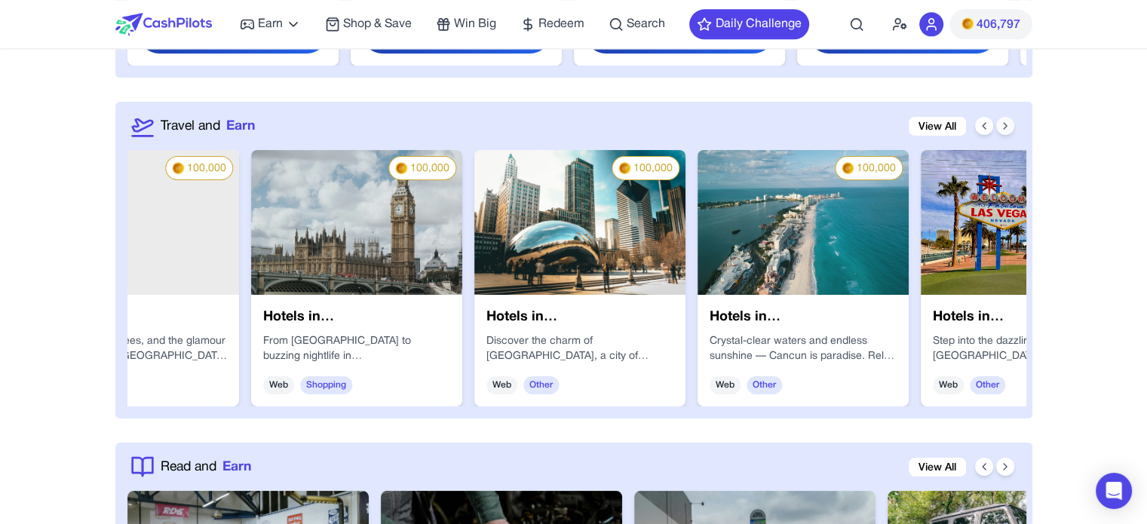
click at [1007, 131] on button at bounding box center [1005, 126] width 18 height 18
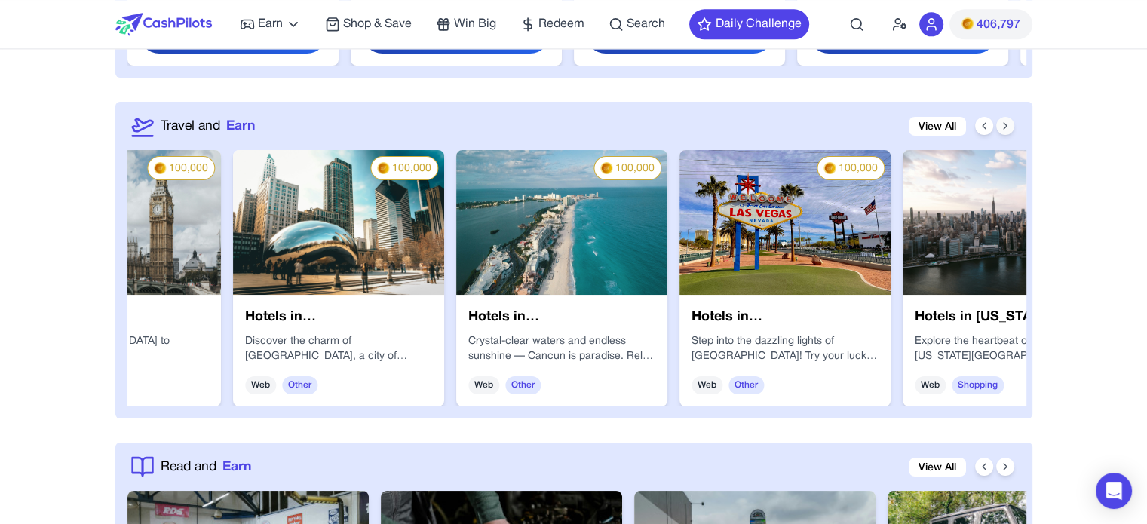
click at [1007, 131] on button at bounding box center [1005, 126] width 18 height 18
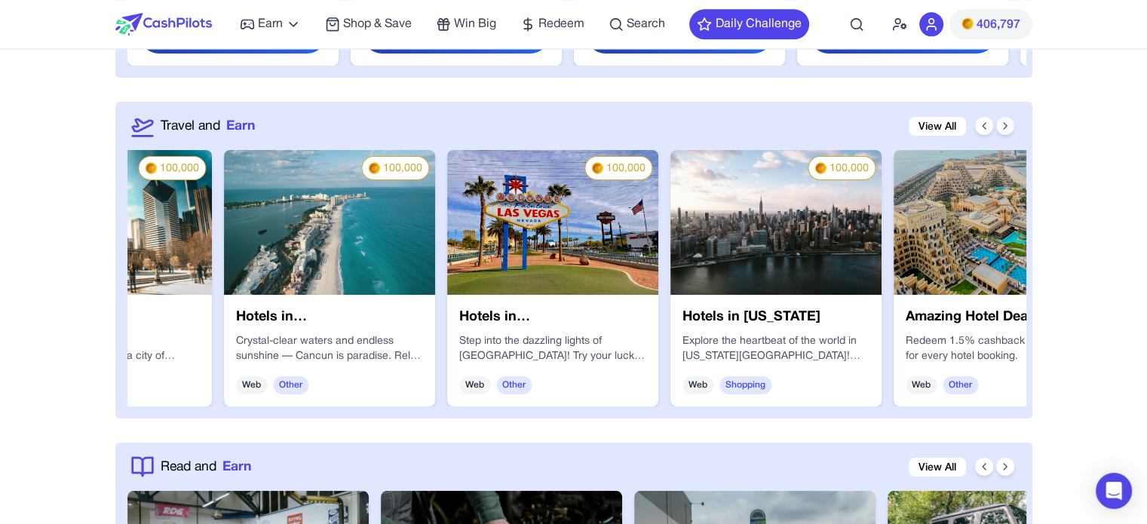
scroll to position [0, 2144]
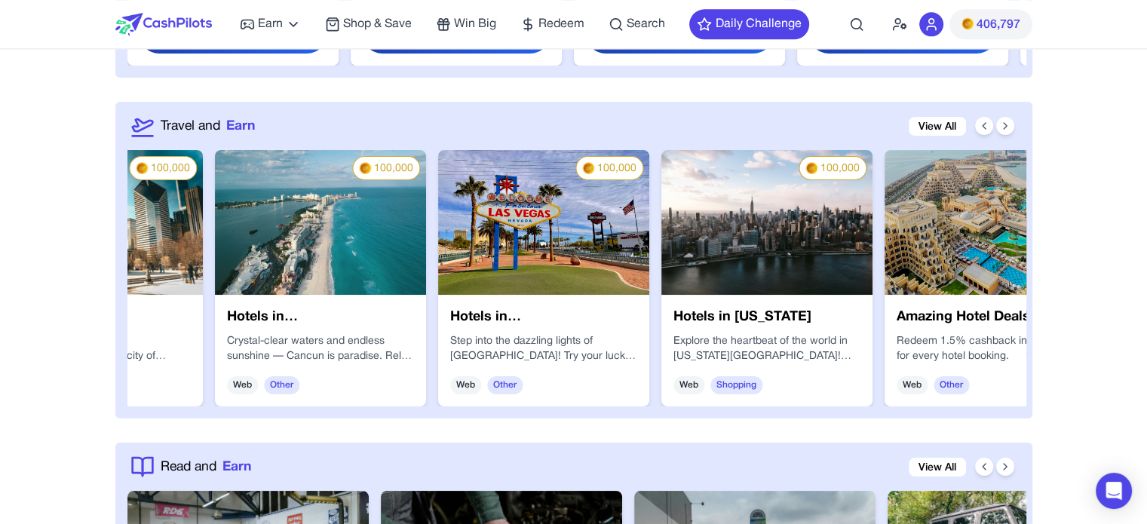
click at [938, 120] on link "View All" at bounding box center [937, 126] width 57 height 19
